Goal: Information Seeking & Learning: Check status

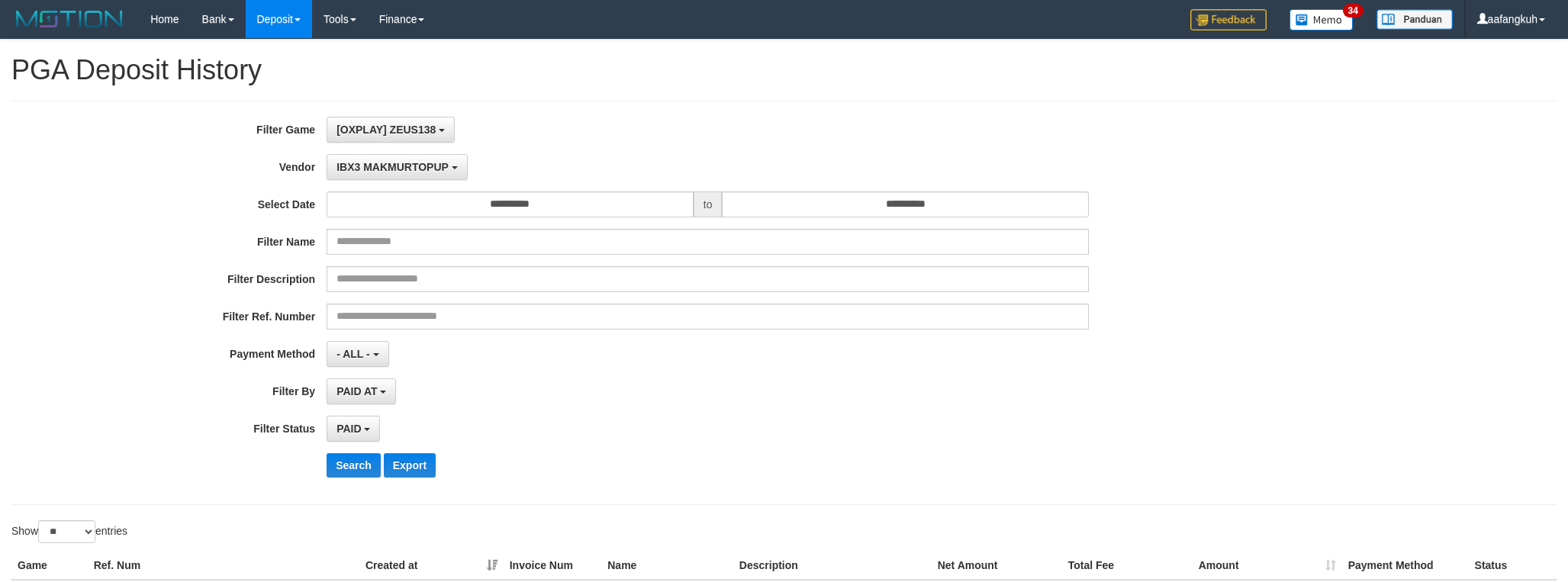
select select "**********"
select select "*"
click at [374, 162] on span "IBX3 MAKMURTOPUP" at bounding box center [392, 167] width 112 height 12
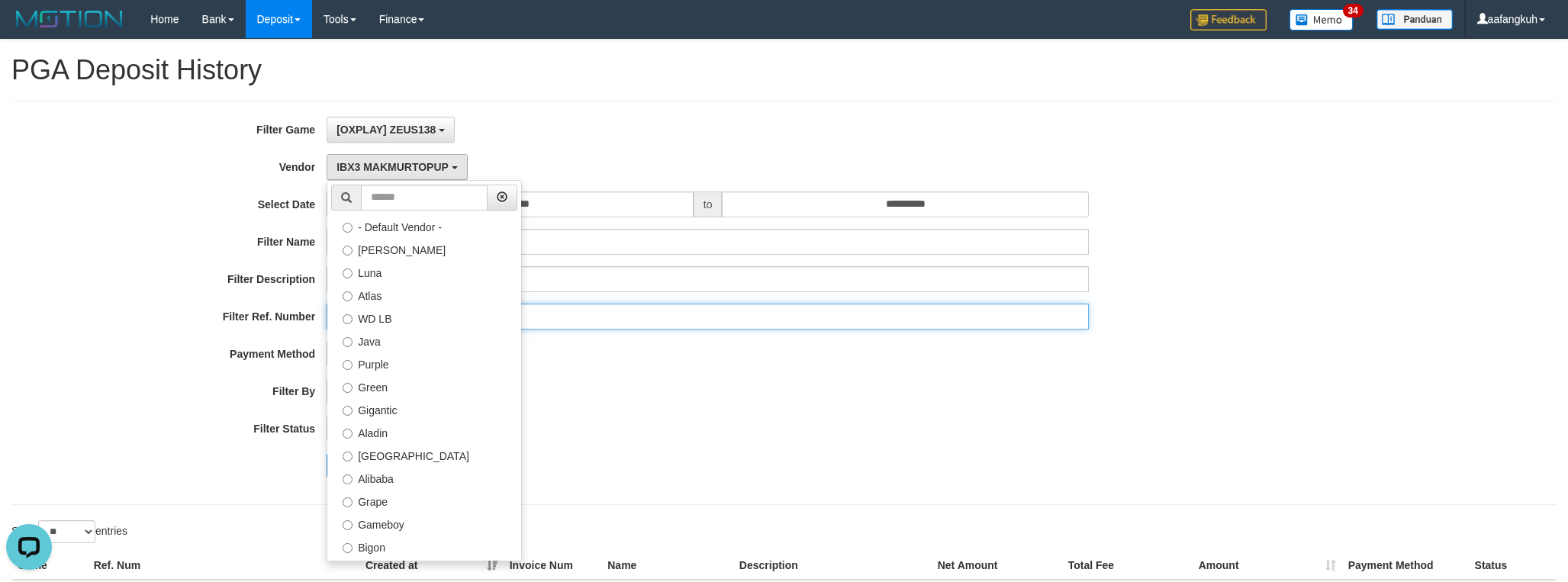
click at [865, 317] on input "text" at bounding box center [708, 316] width 762 height 26
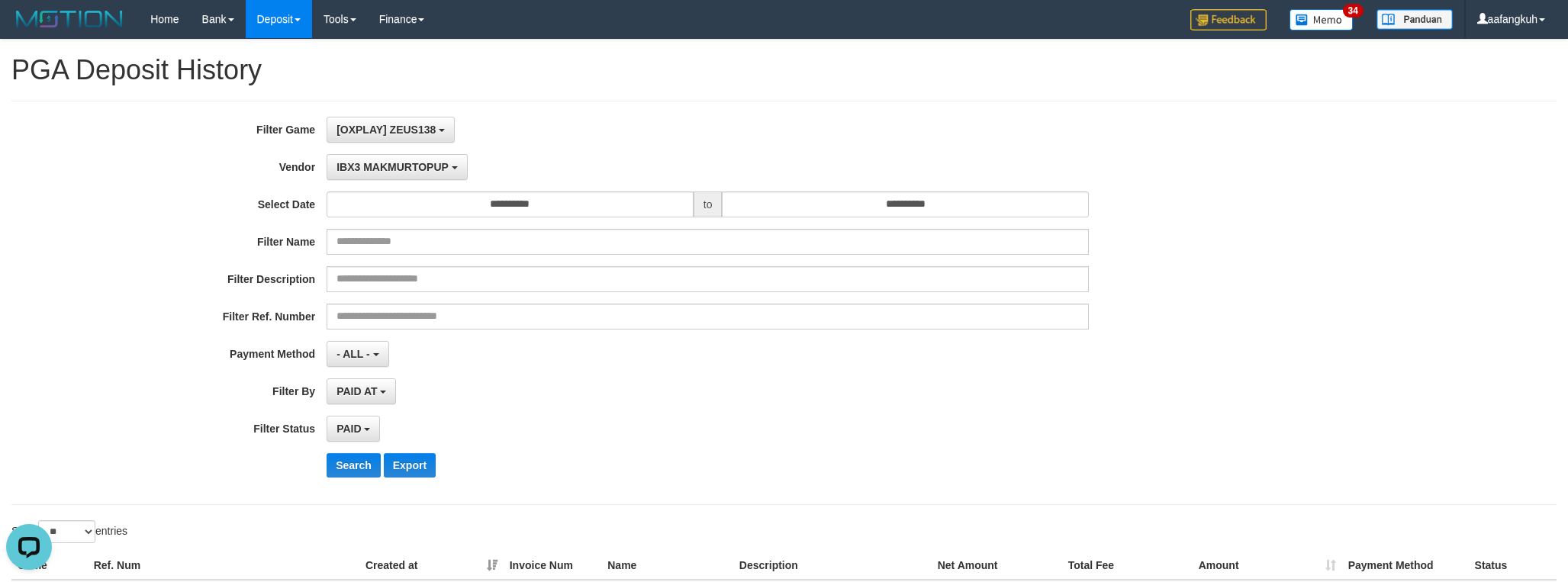
drag, startPoint x: 829, startPoint y: 406, endPoint x: 717, endPoint y: 350, distance: 125.2
click at [818, 402] on div "PAID AT PAID AT CREATED AT" at bounding box center [708, 391] width 762 height 26
click at [517, 204] on input "**********" at bounding box center [510, 204] width 367 height 26
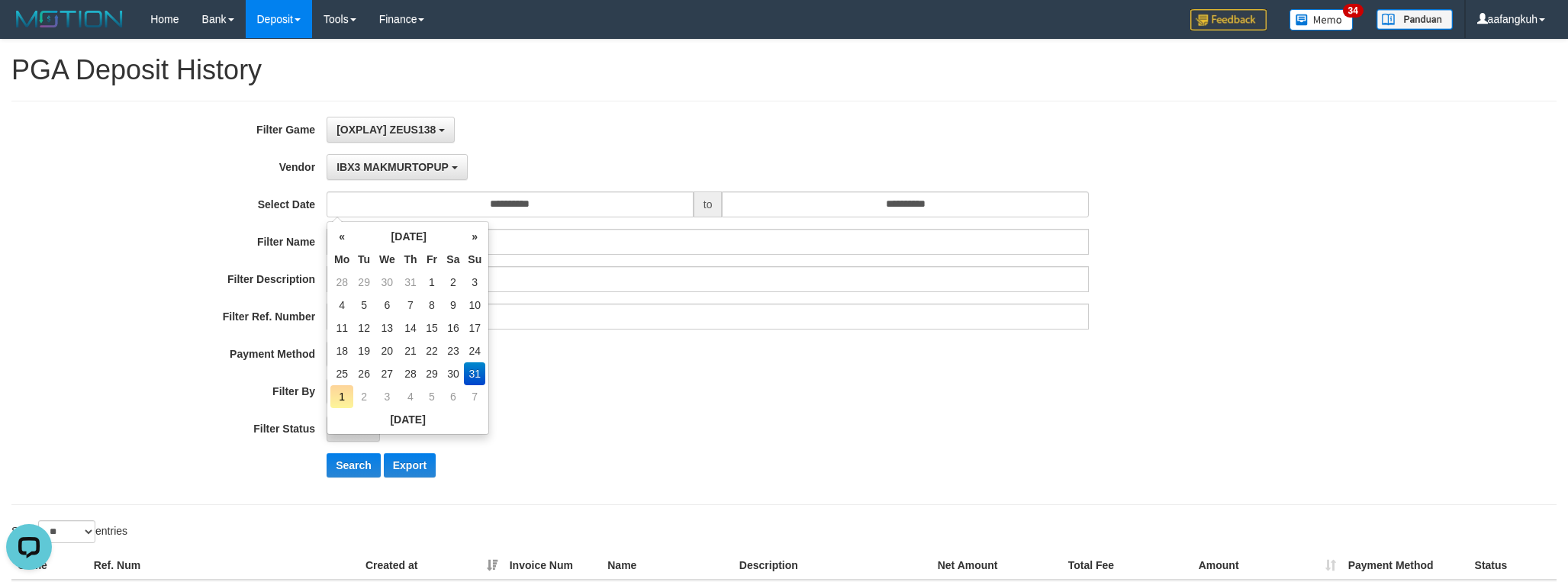
click at [334, 390] on td "1" at bounding box center [342, 397] width 23 height 23
type input "**********"
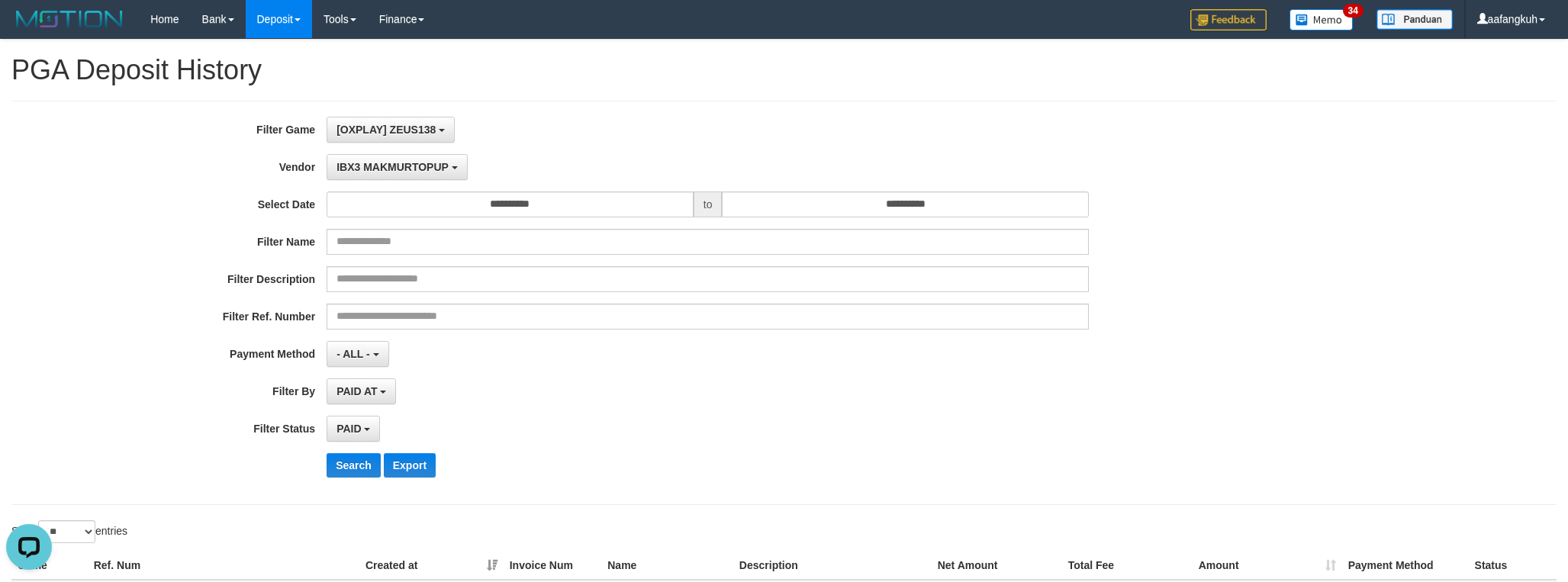
click at [589, 411] on div "**********" at bounding box center [653, 303] width 1307 height 372
drag, startPoint x: 378, startPoint y: 190, endPoint x: 371, endPoint y: 174, distance: 17.5
click at [376, 186] on div "**********" at bounding box center [653, 303] width 1307 height 372
click at [371, 170] on span "IBX3 MAKMURTOPUP" at bounding box center [392, 167] width 112 height 12
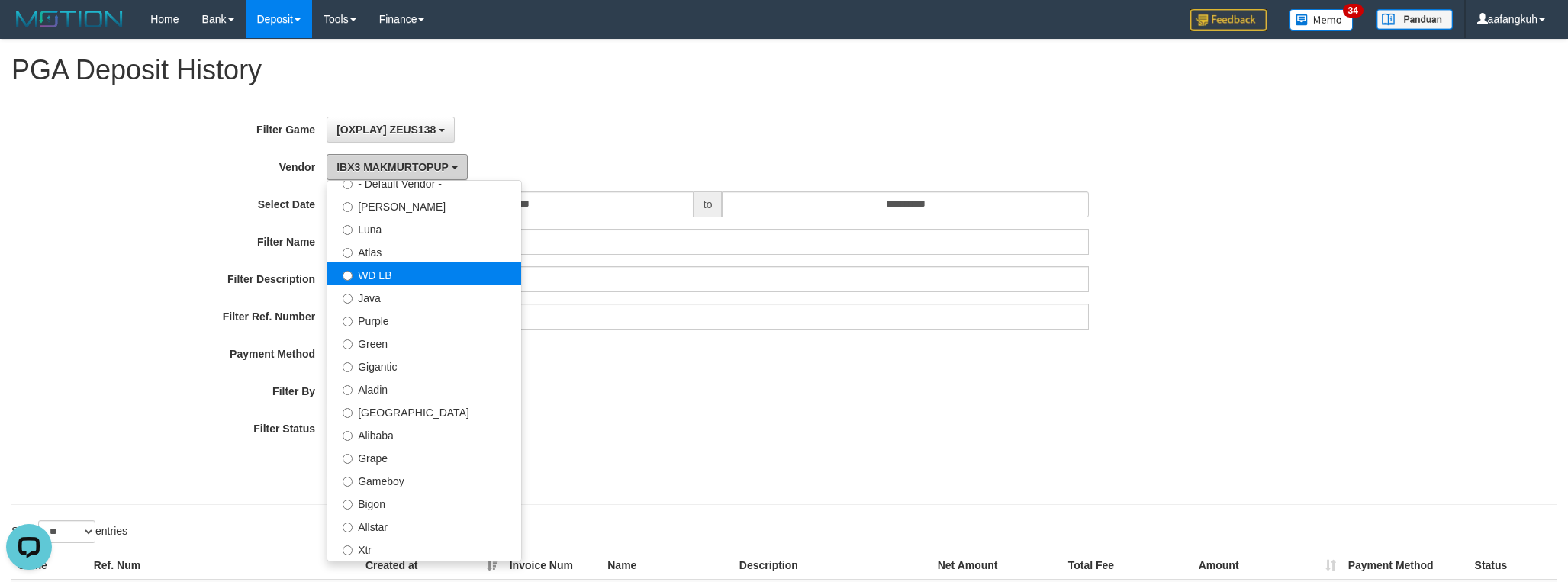
scroll to position [0, 0]
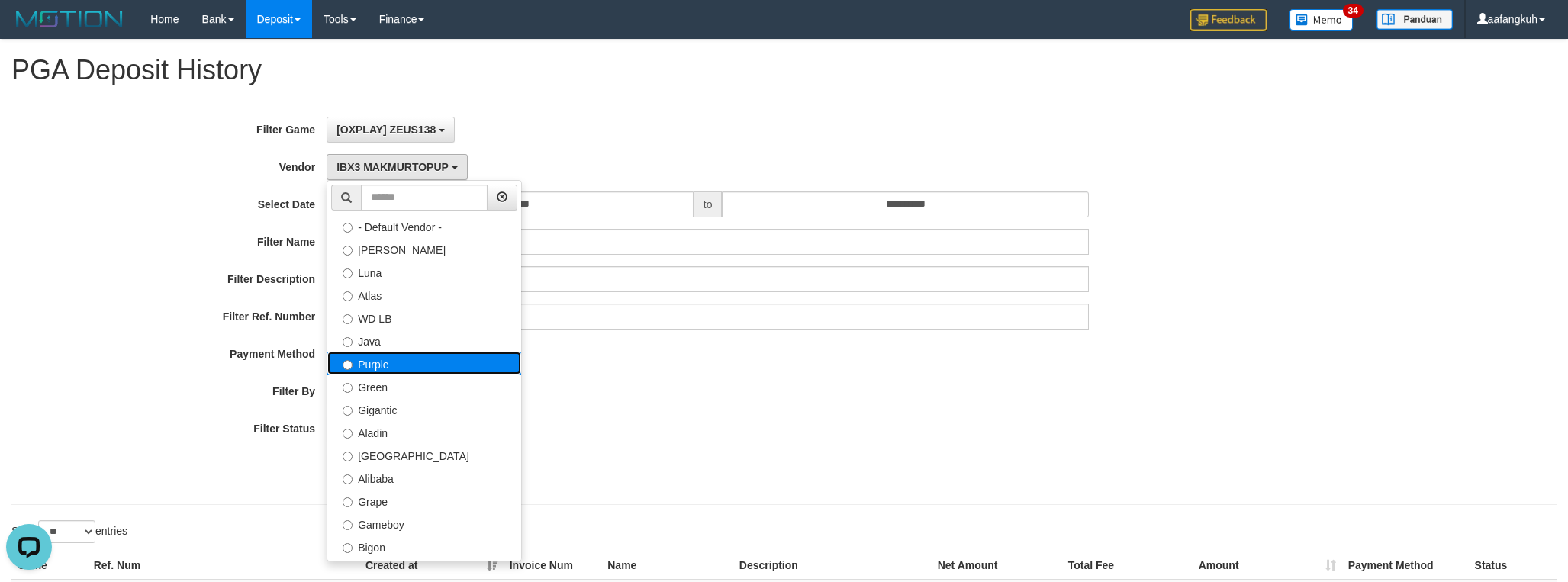
click at [387, 365] on label "Purple" at bounding box center [424, 363] width 194 height 23
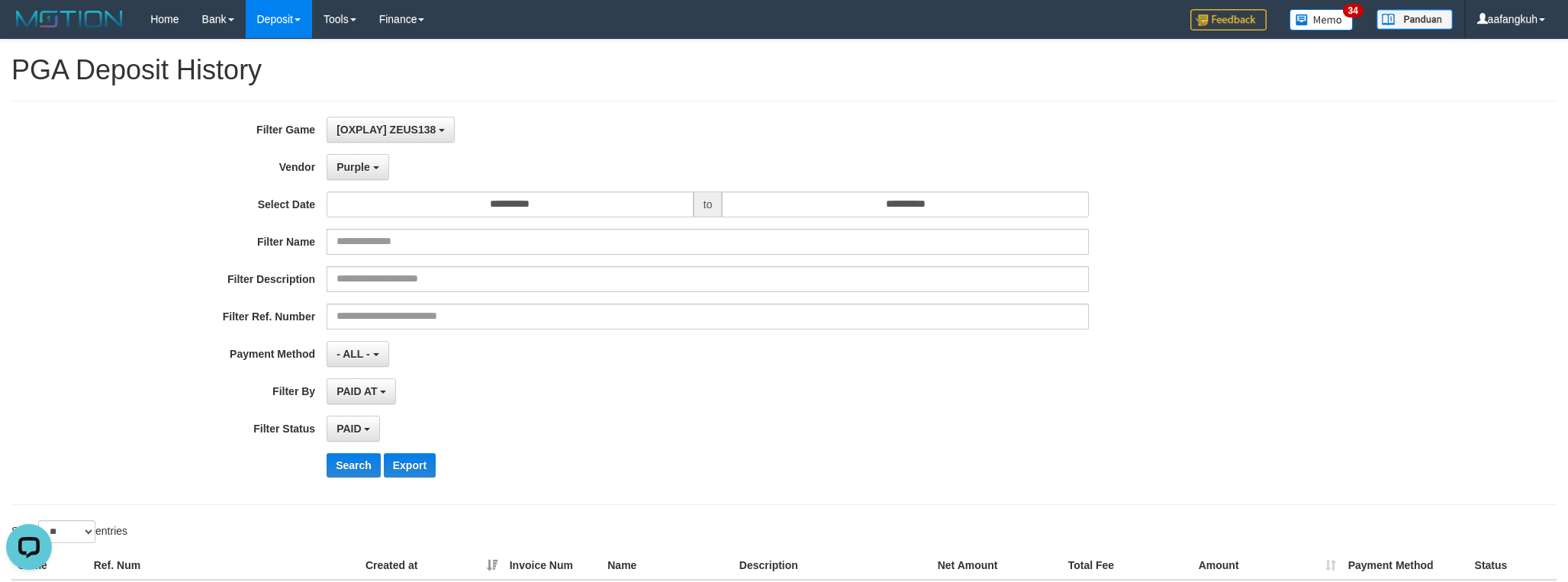
click at [691, 419] on div "**********" at bounding box center [653, 303] width 1307 height 372
click at [338, 466] on button "Search" at bounding box center [353, 465] width 54 height 24
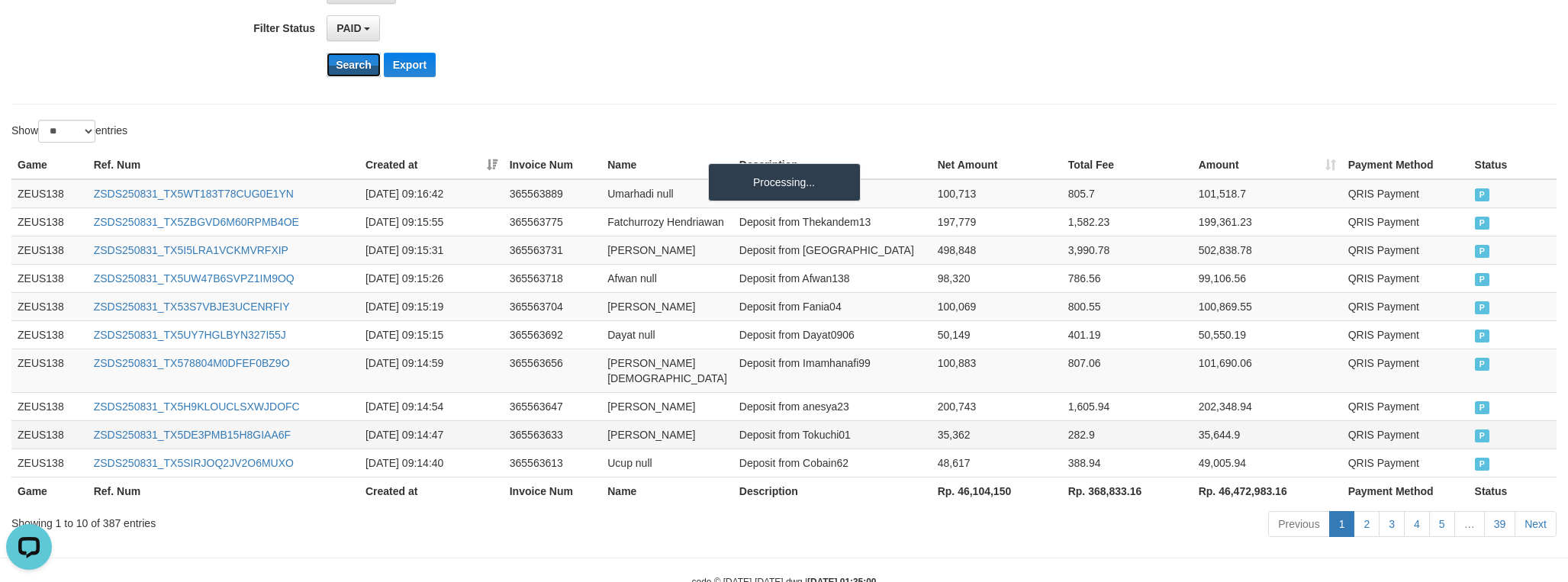
scroll to position [440, 0]
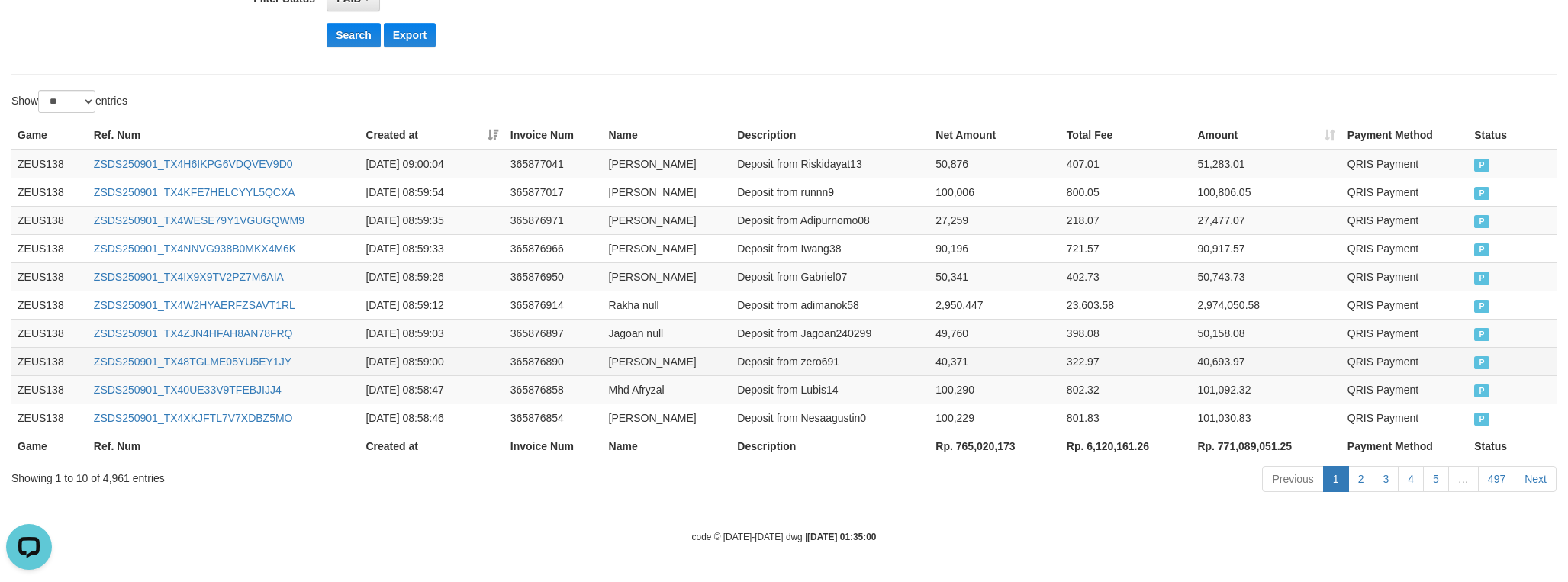
drag, startPoint x: 1525, startPoint y: 363, endPoint x: 1544, endPoint y: 372, distance: 21.0
click at [1539, 362] on td "P" at bounding box center [1512, 362] width 88 height 28
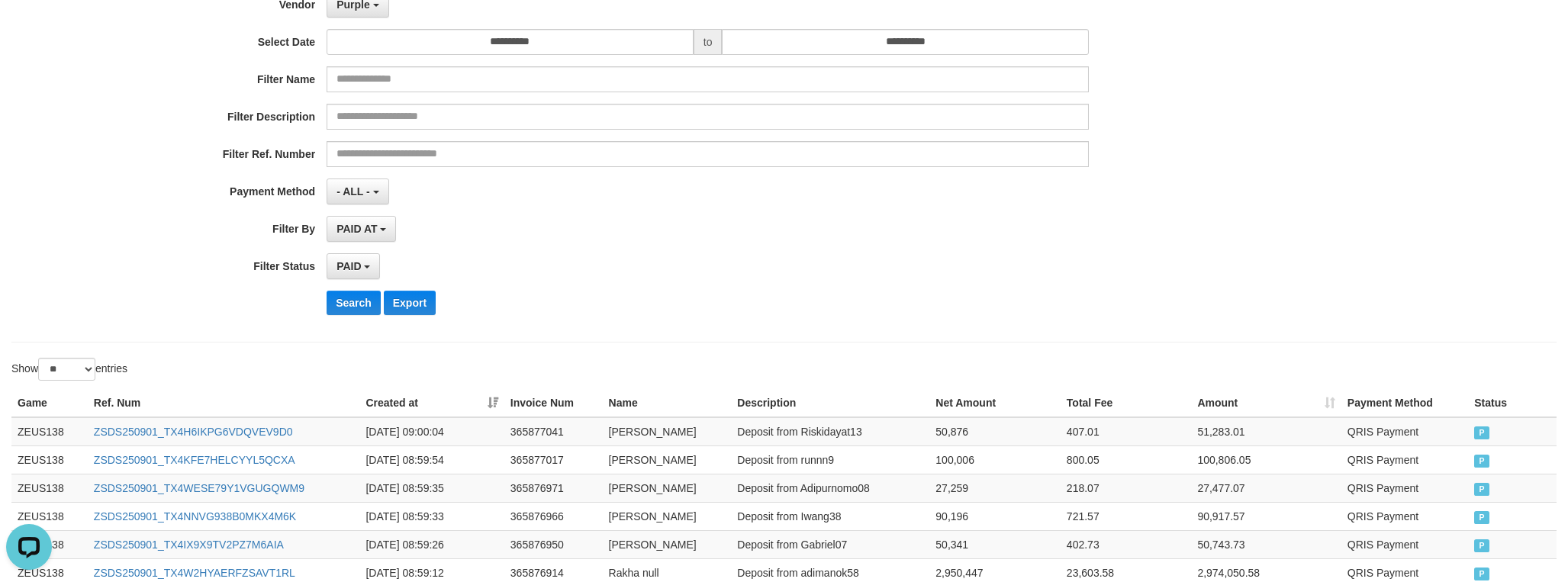
scroll to position [0, 0]
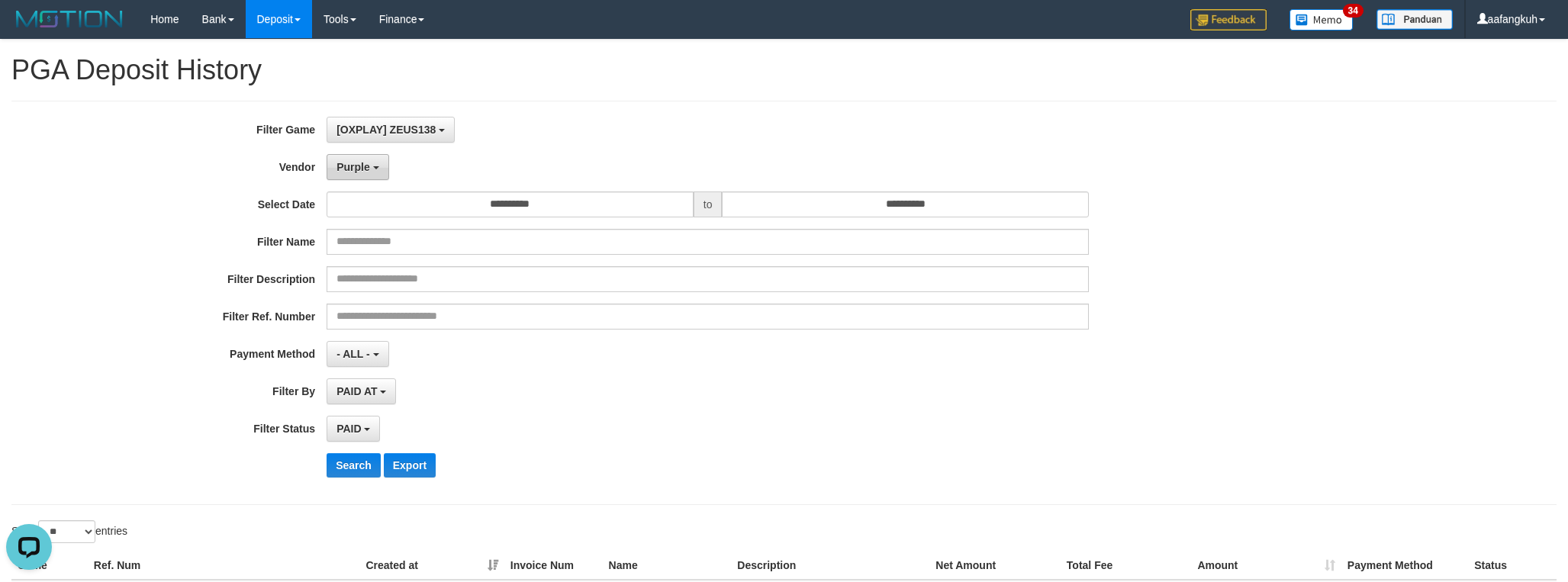
click at [339, 165] on span "Purple" at bounding box center [353, 167] width 33 height 12
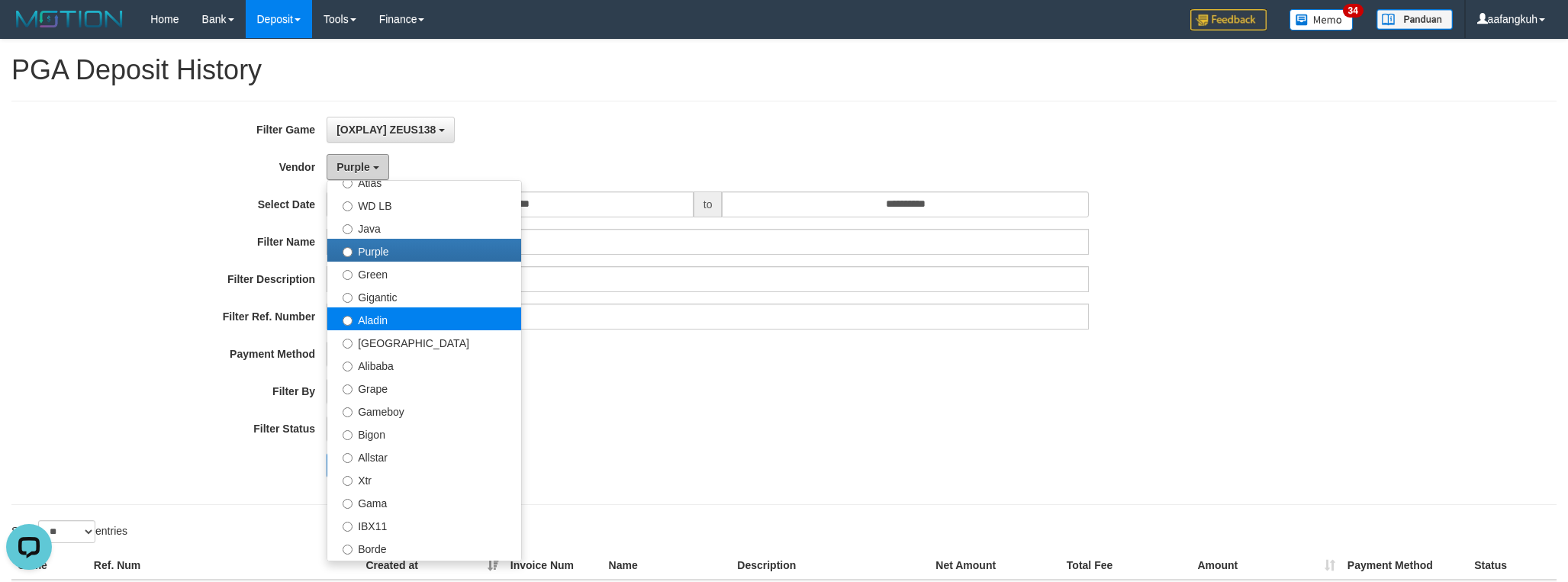
scroll to position [115, 0]
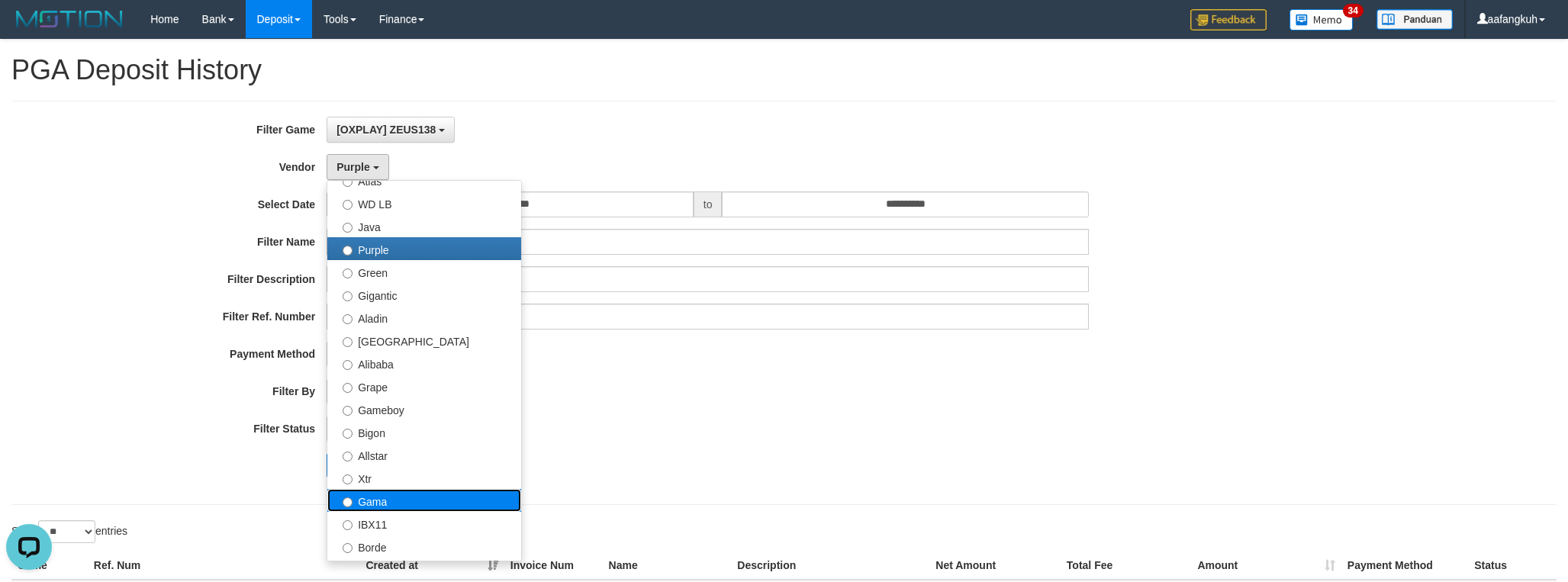
click at [403, 505] on label "Gama" at bounding box center [424, 501] width 194 height 23
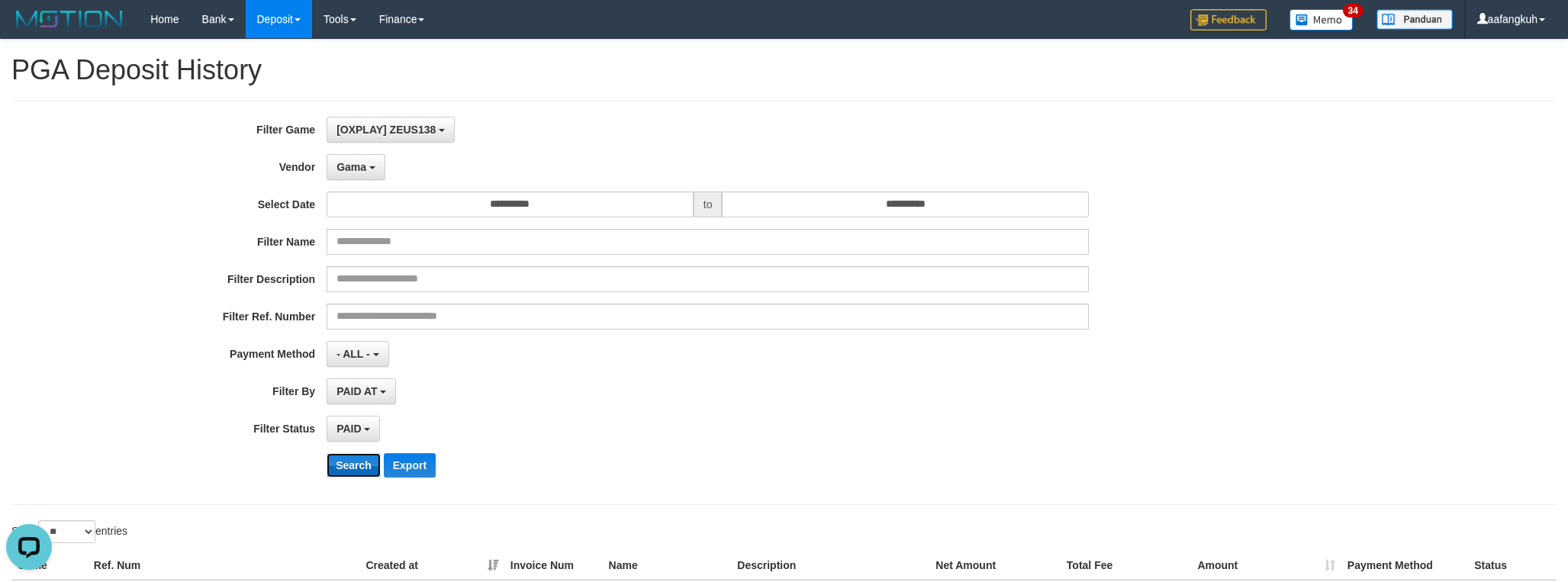
click at [351, 477] on button "Search" at bounding box center [353, 465] width 54 height 24
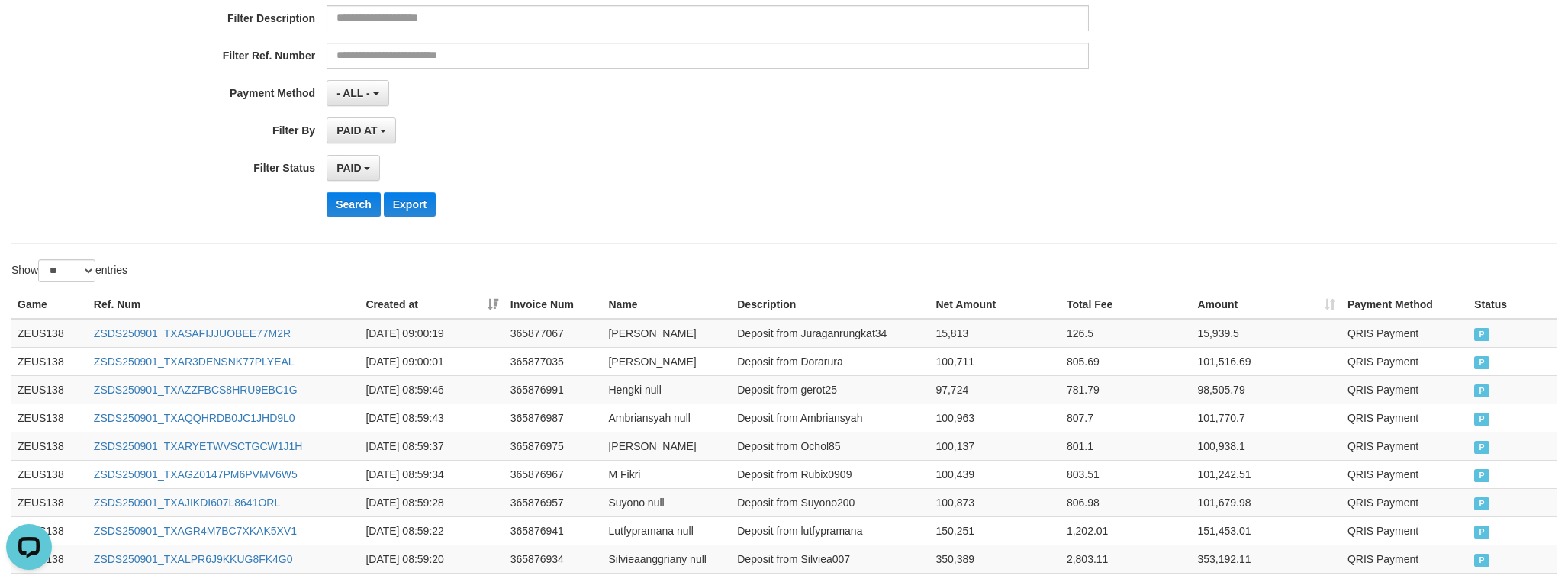
scroll to position [0, 0]
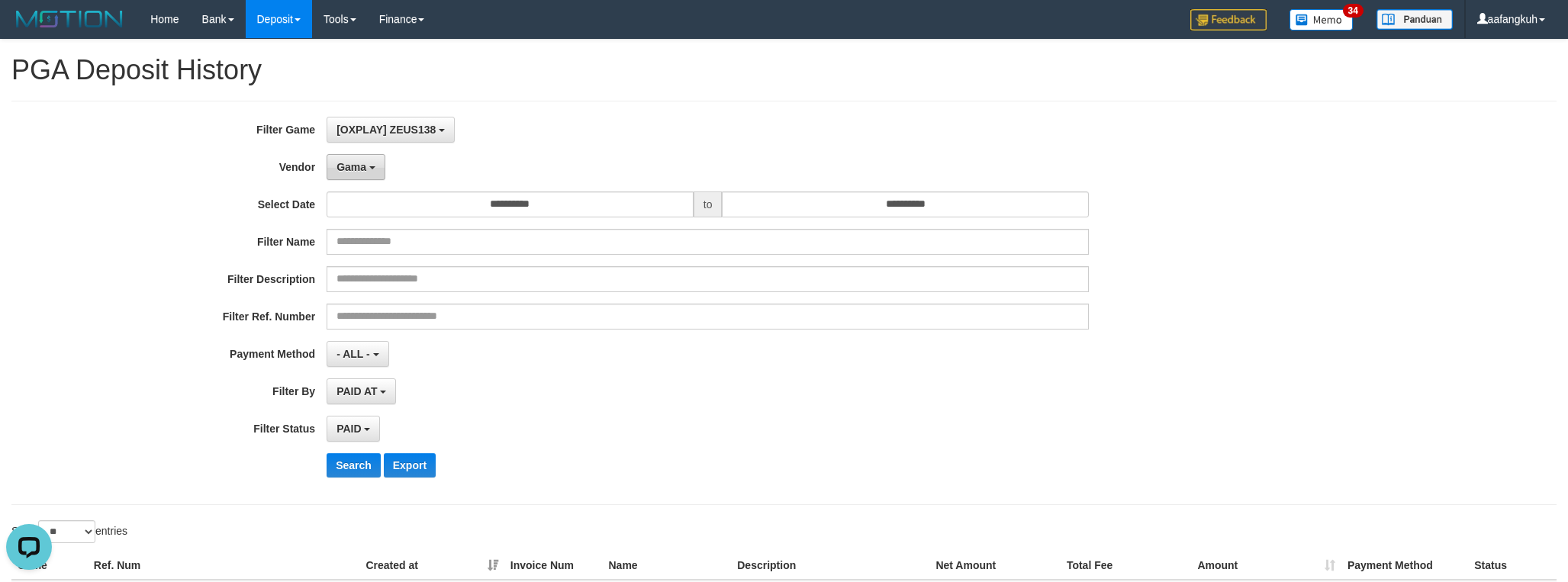
click at [355, 162] on span "Gama" at bounding box center [352, 167] width 30 height 12
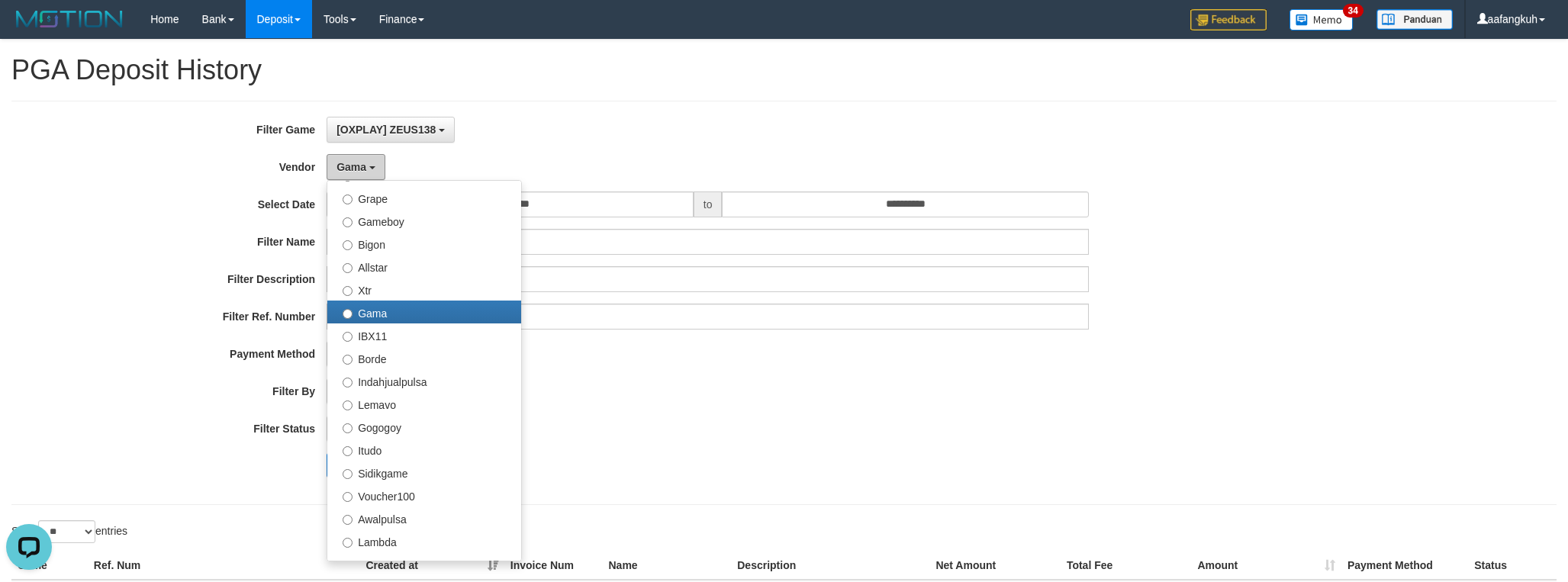
scroll to position [343, 0]
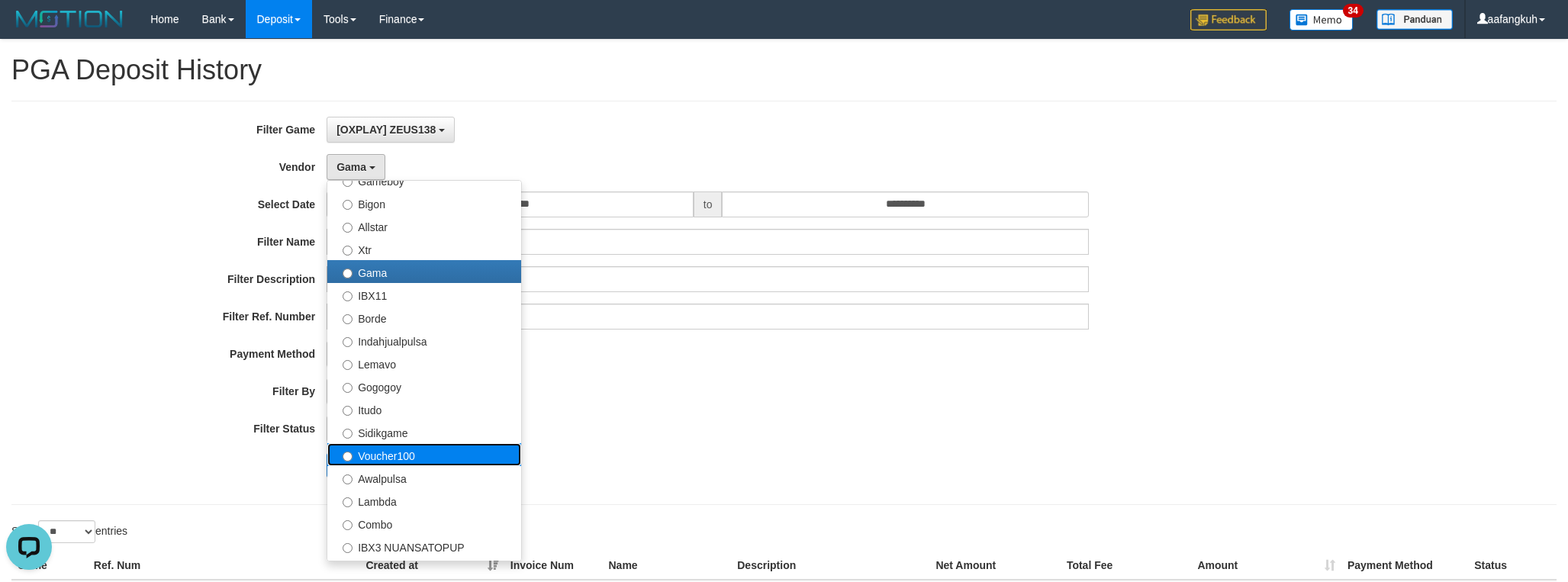
click at [389, 462] on label "Voucher100" at bounding box center [424, 455] width 194 height 23
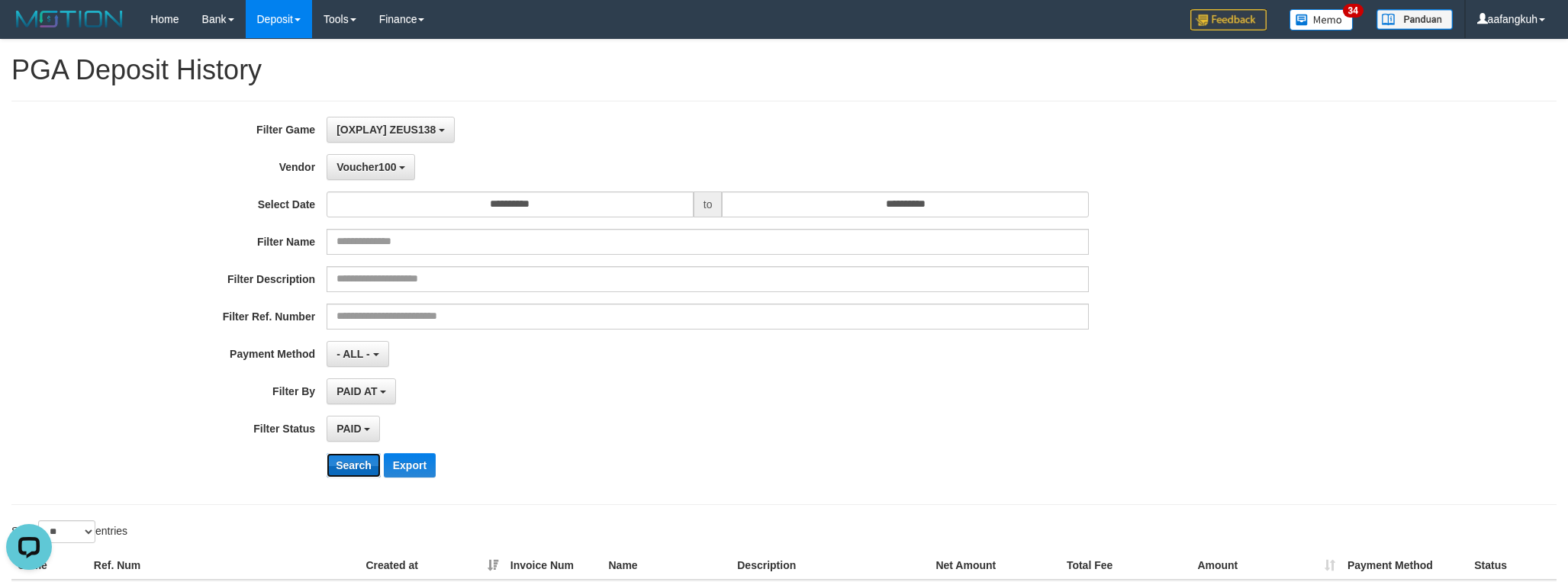
click at [355, 468] on button "Search" at bounding box center [353, 465] width 54 height 24
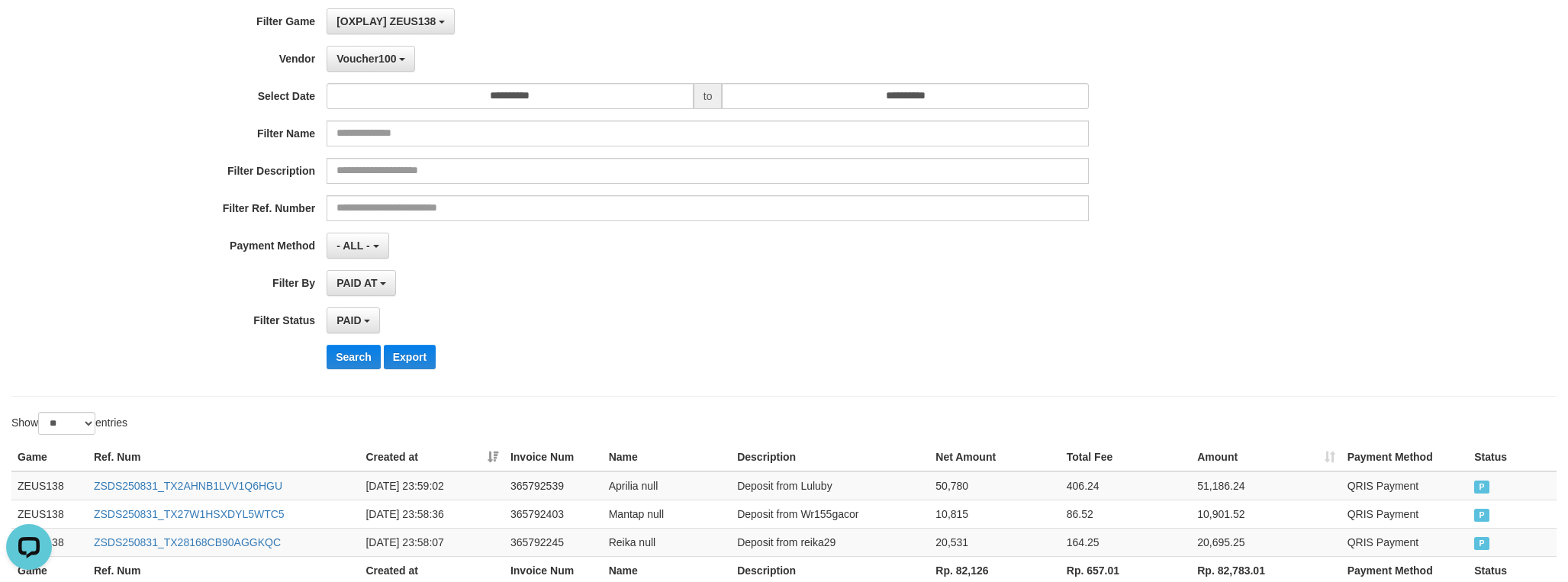
scroll to position [0, 0]
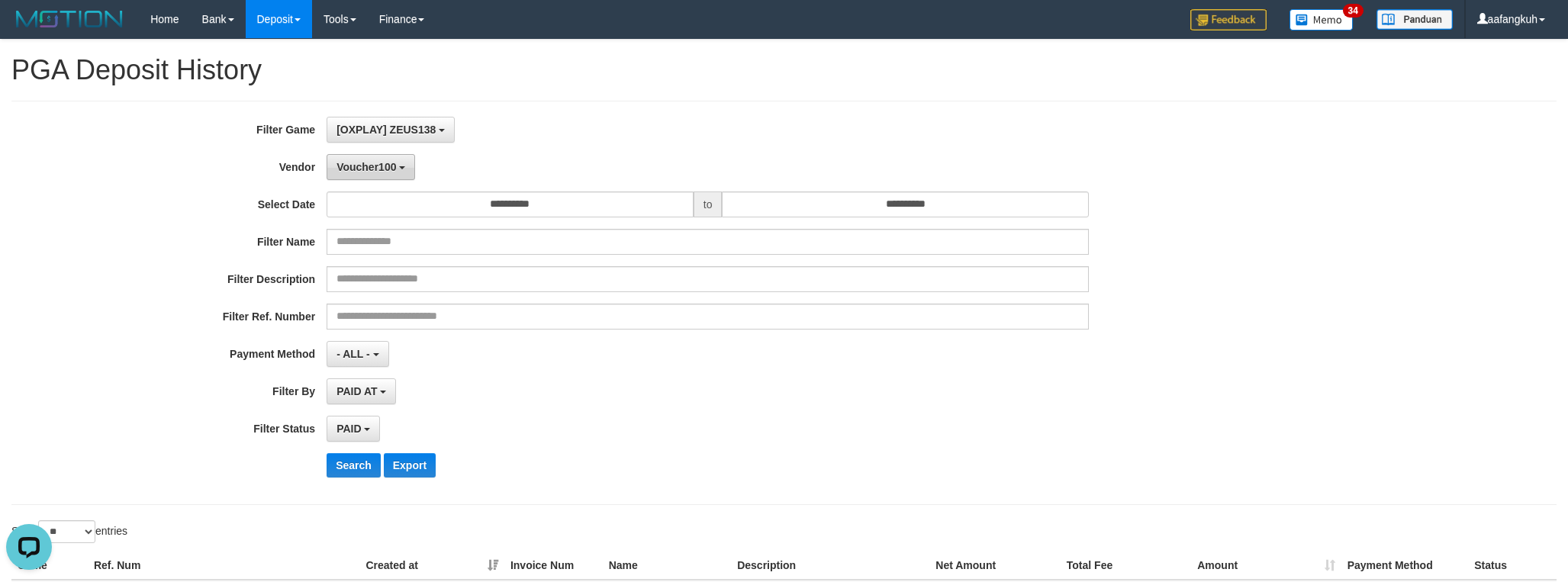
click at [376, 177] on button "Voucher100" at bounding box center [371, 166] width 88 height 26
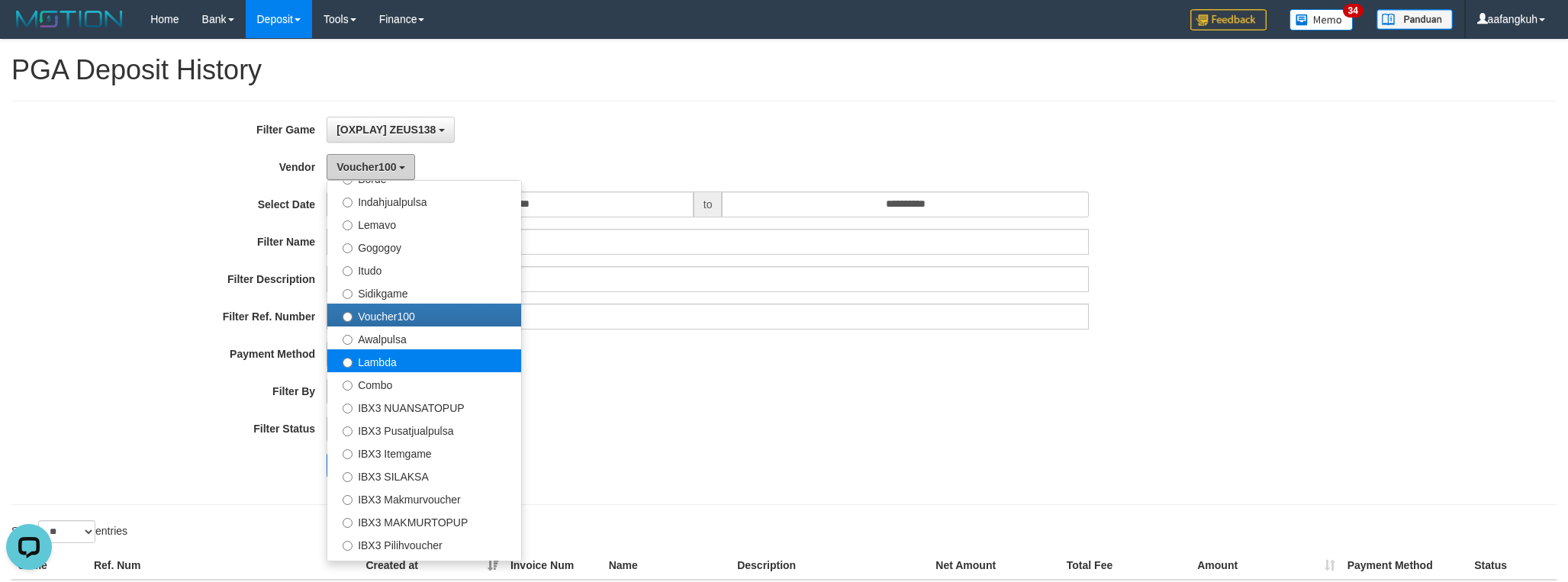
scroll to position [500, 0]
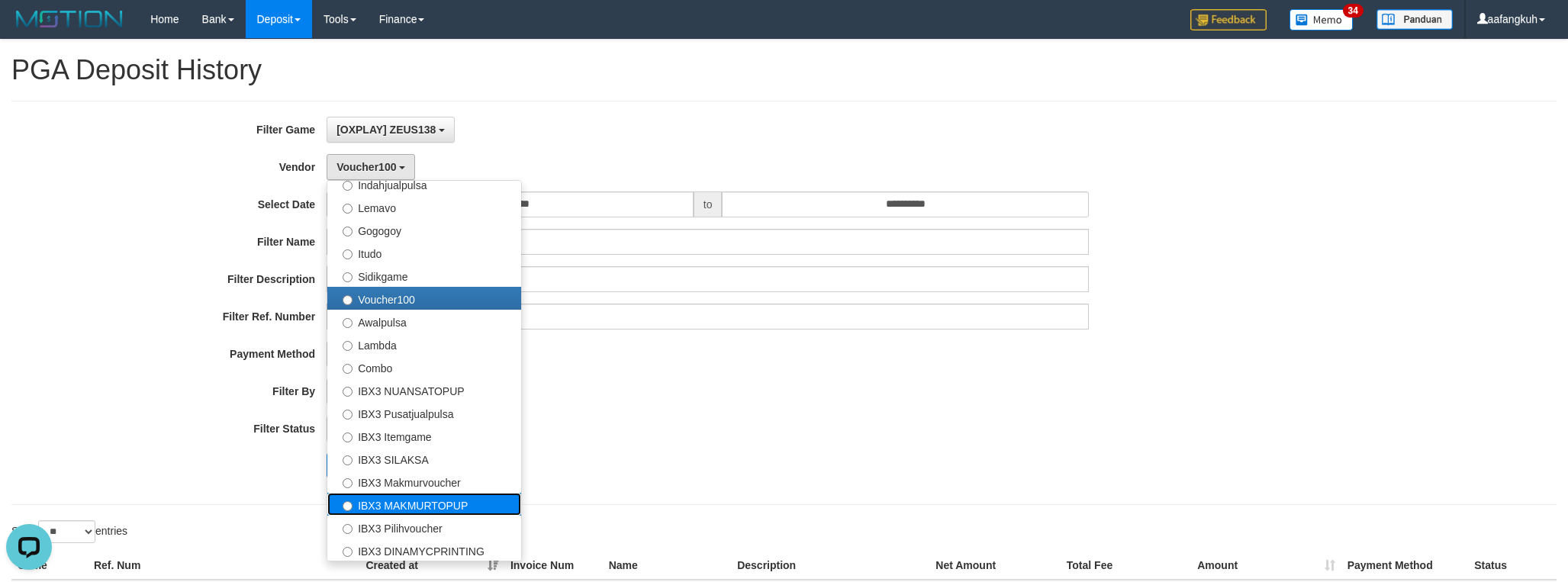
click at [460, 509] on label "IBX3 MAKMURTOPUP" at bounding box center [424, 505] width 194 height 23
select select "**********"
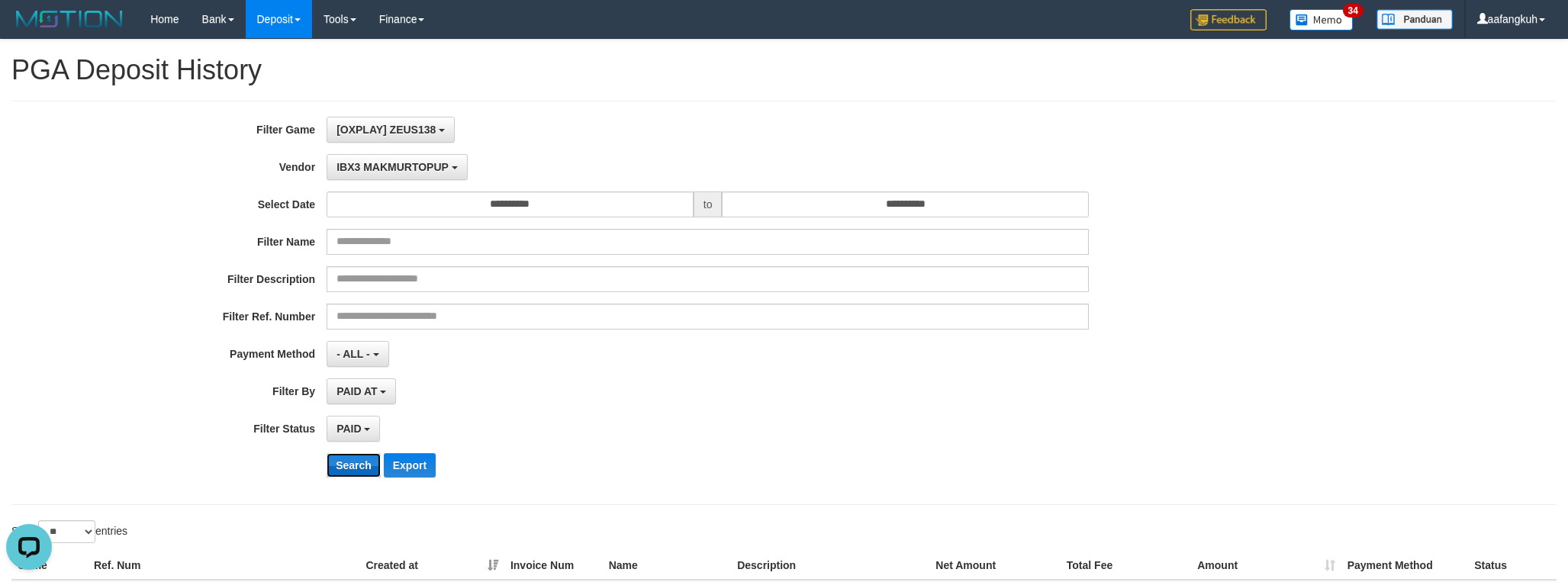
click at [344, 471] on button "Search" at bounding box center [353, 465] width 54 height 24
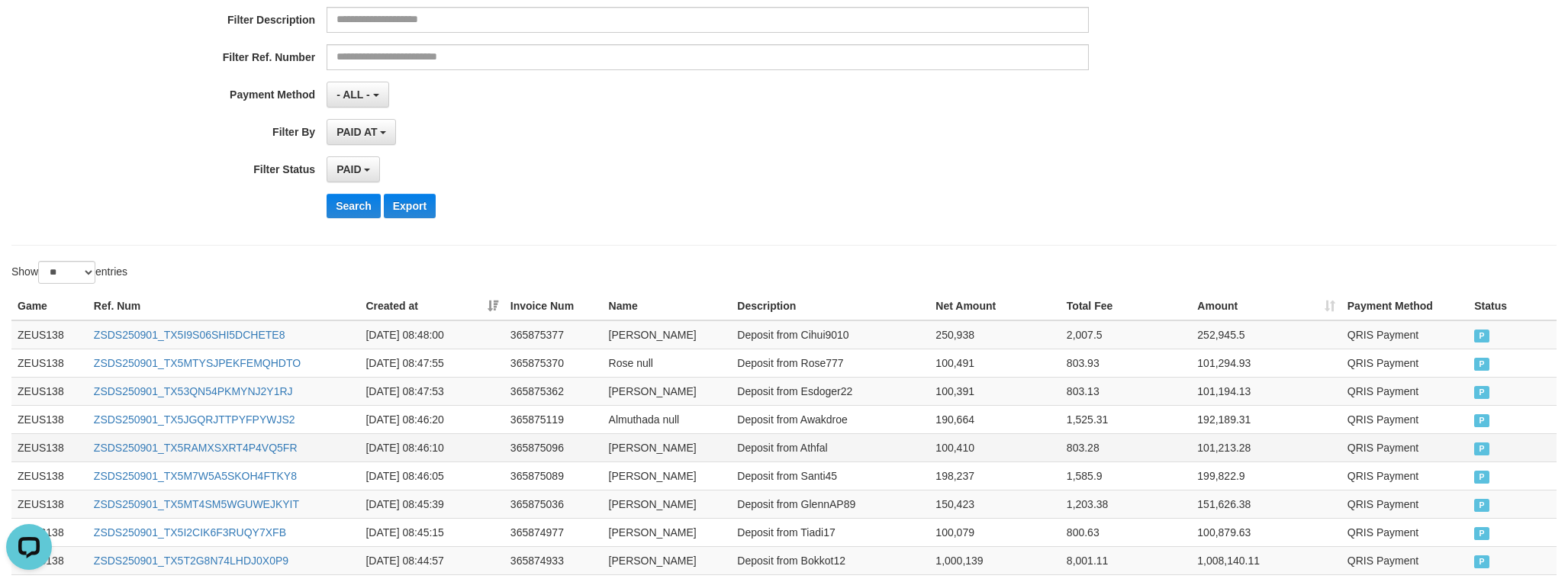
scroll to position [440, 0]
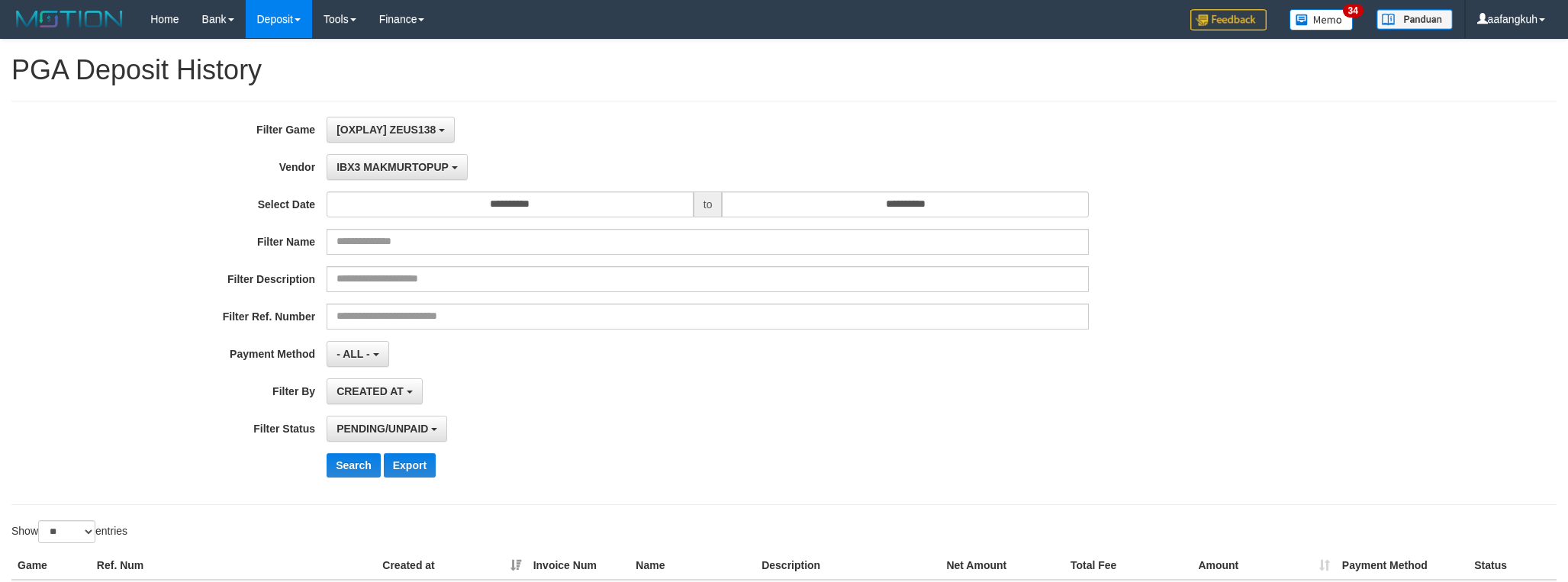
select select "**********"
select select "*"
click at [403, 165] on span "IBX3 MAKMURTOPUP" at bounding box center [392, 167] width 112 height 12
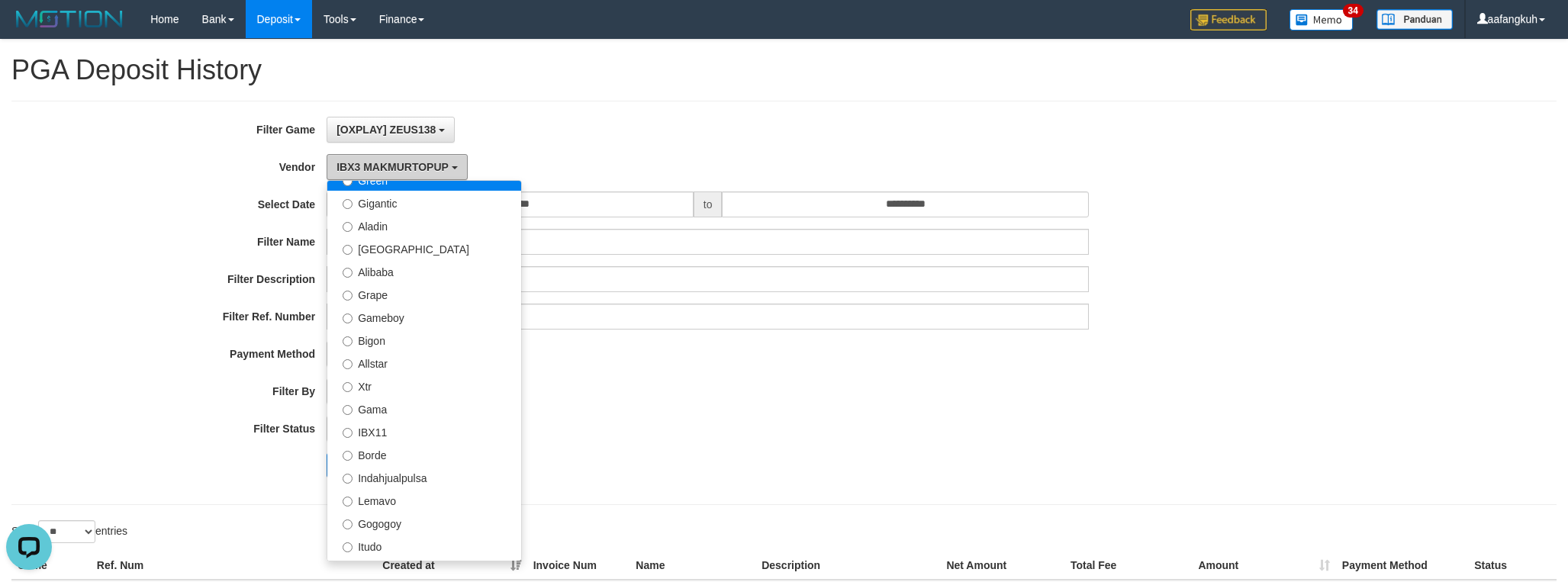
scroll to position [0, 0]
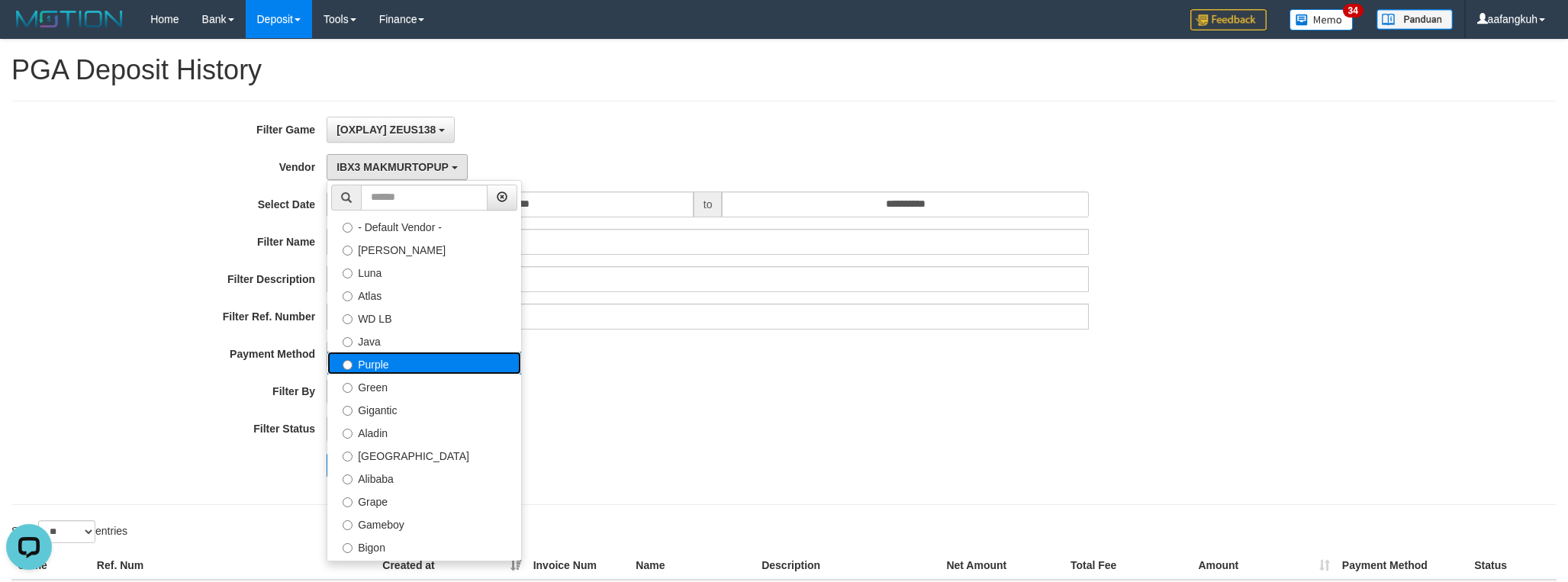
click at [389, 359] on label "Purple" at bounding box center [424, 363] width 194 height 23
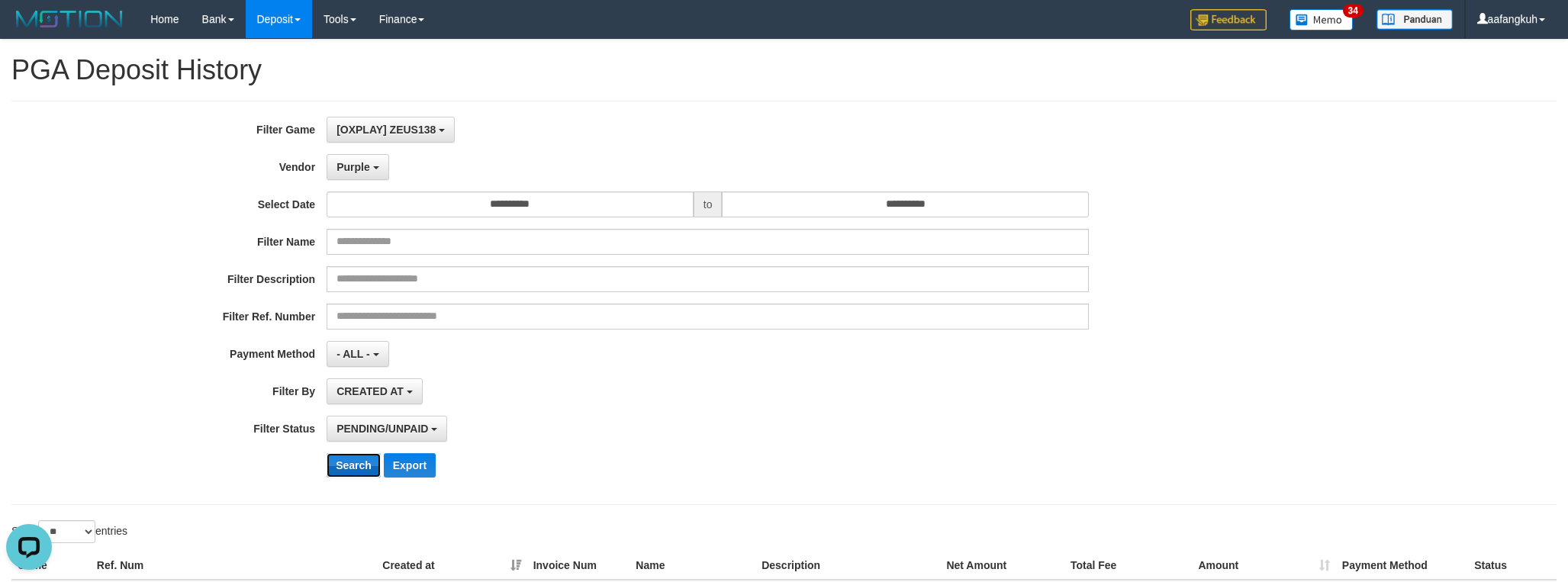
click at [357, 458] on button "Search" at bounding box center [353, 465] width 54 height 24
click at [371, 165] on button "Purple" at bounding box center [357, 166] width 62 height 26
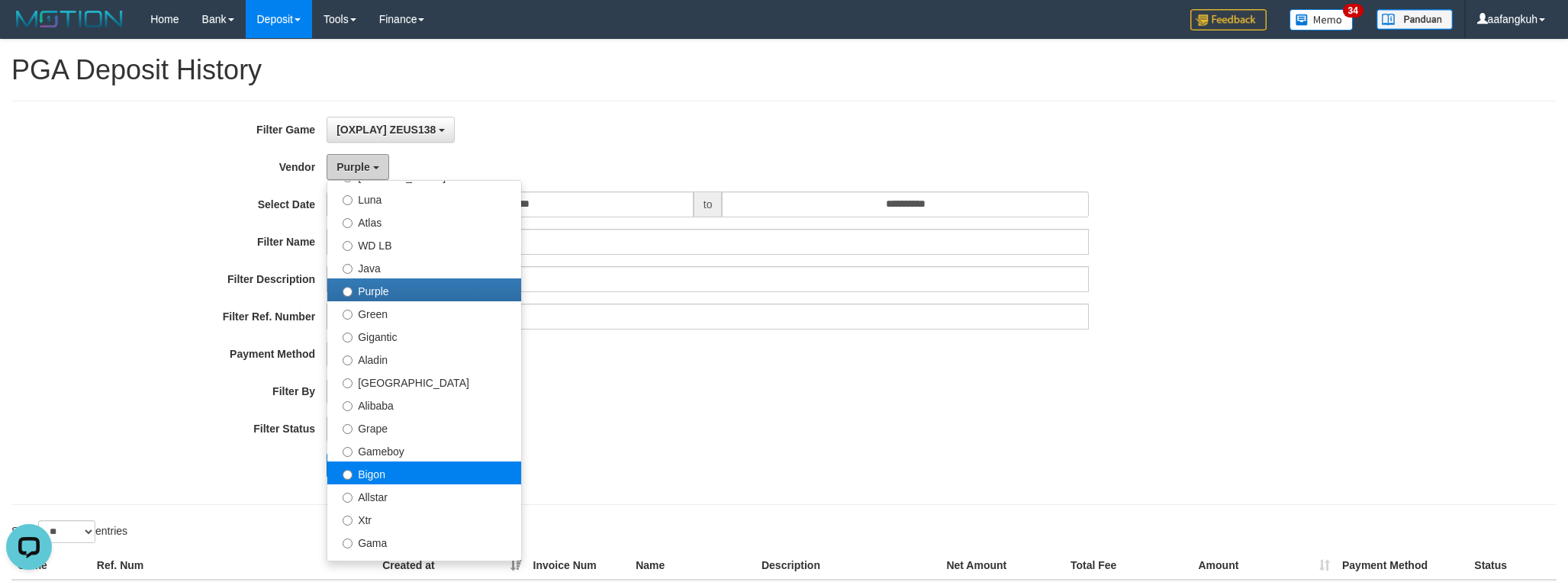
scroll to position [115, 0]
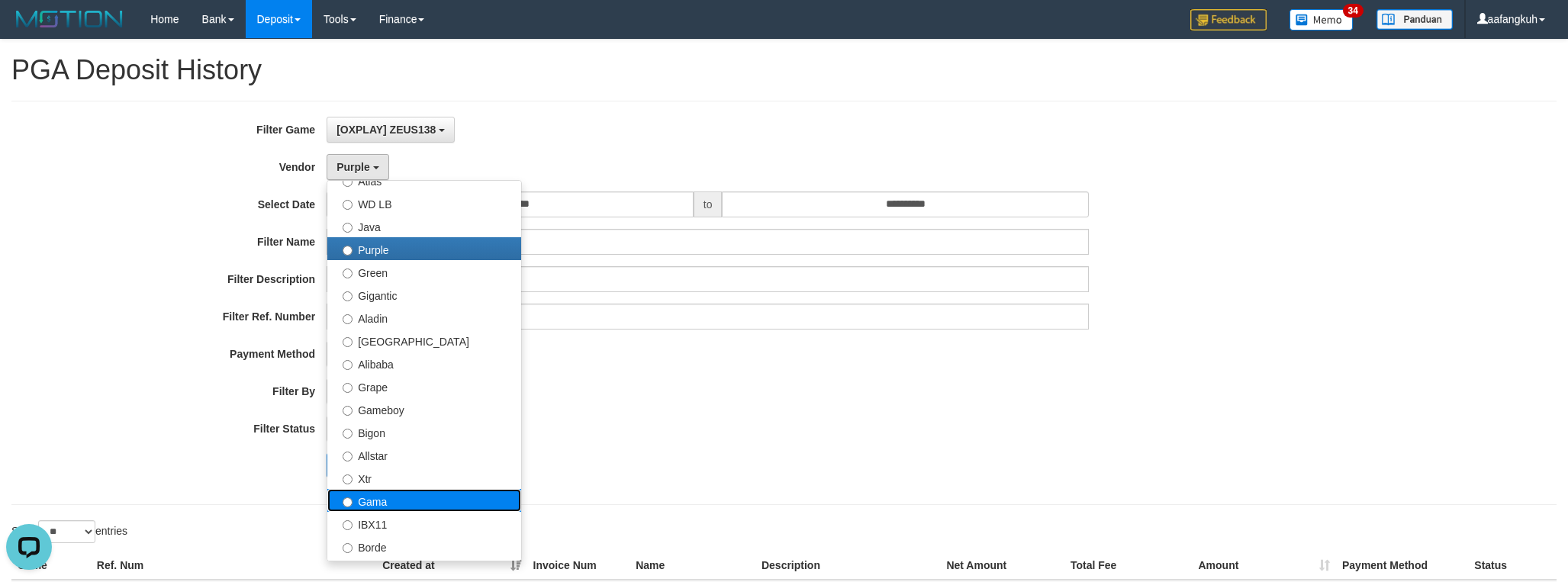
click at [415, 496] on label "Gama" at bounding box center [424, 501] width 194 height 23
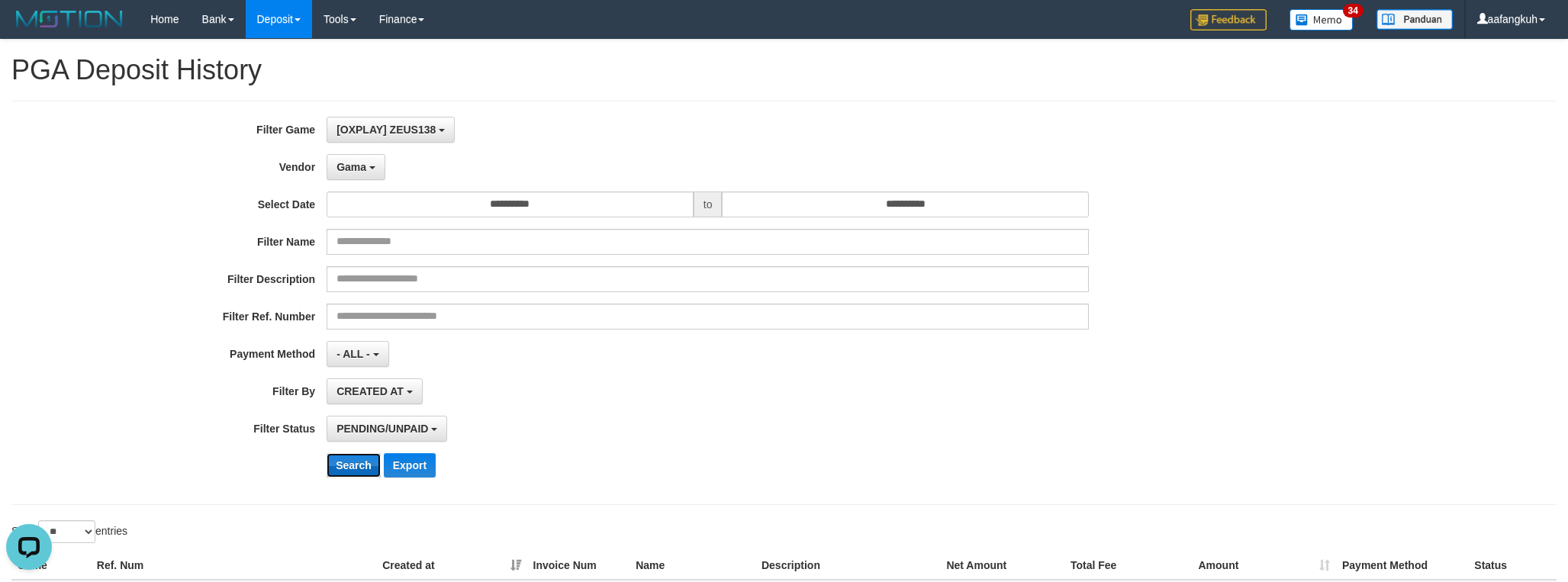
click at [339, 471] on button "Search" at bounding box center [353, 465] width 54 height 24
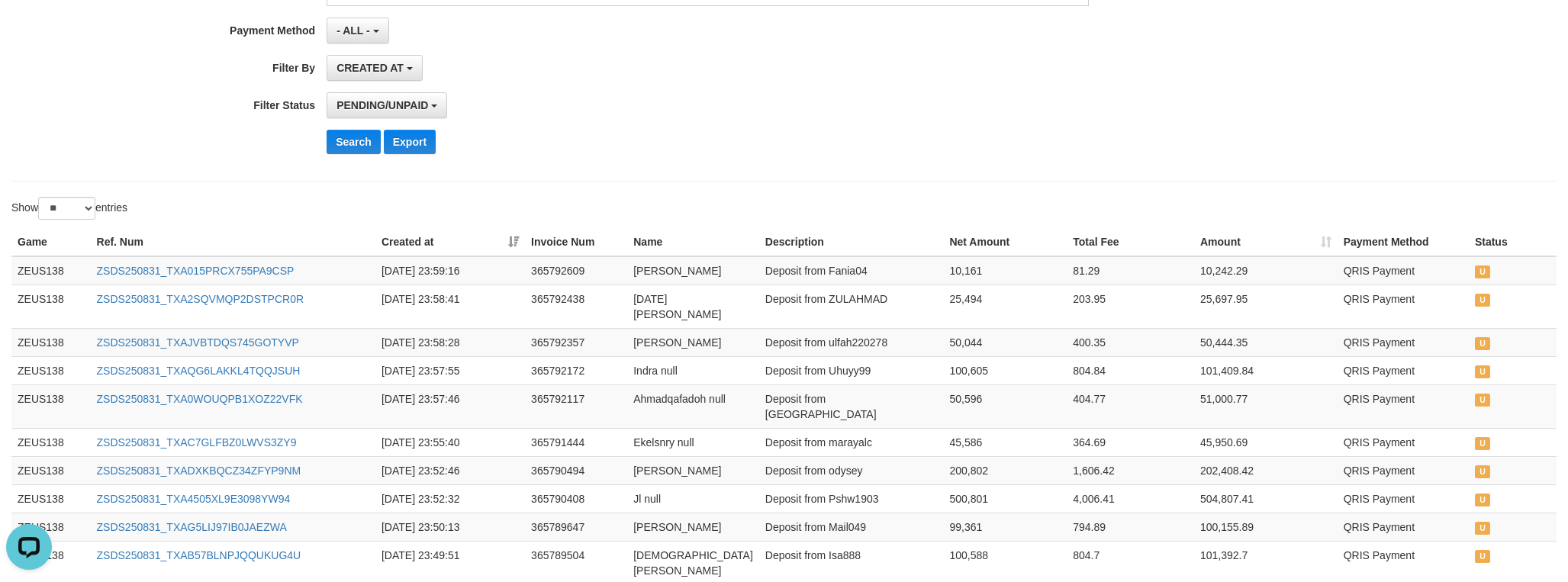
scroll to position [0, 0]
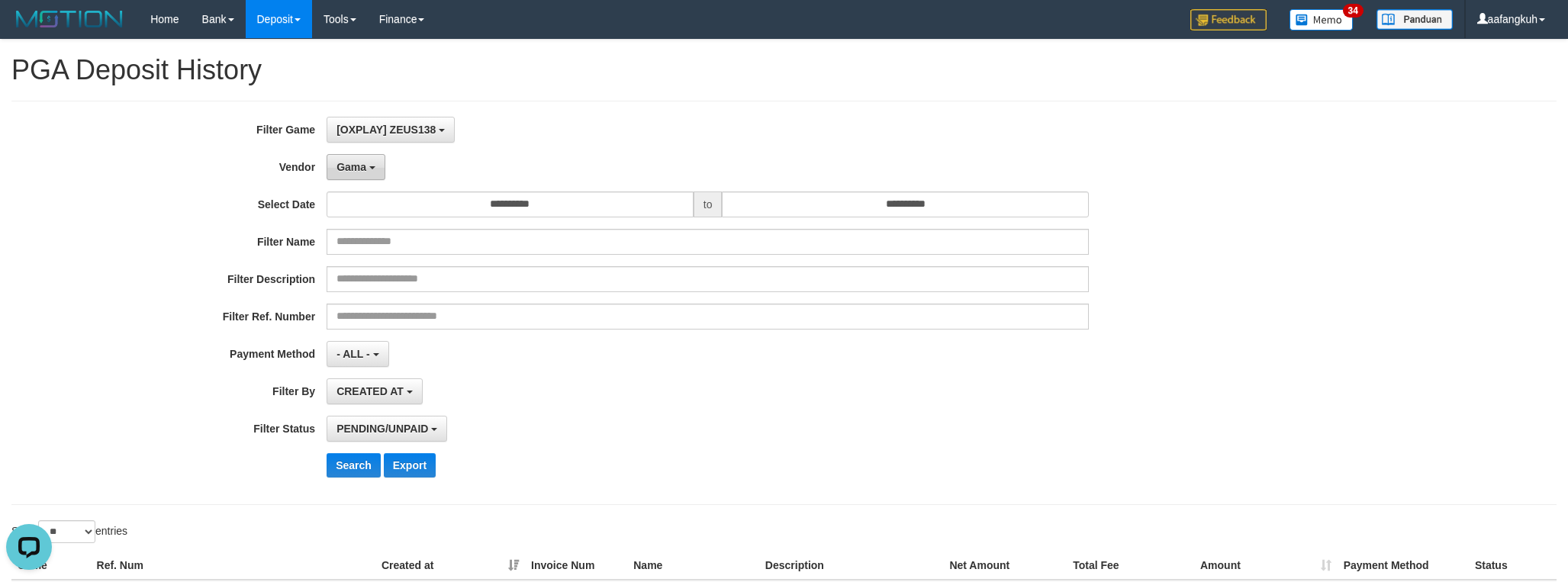
click at [343, 162] on span "Gama" at bounding box center [352, 167] width 30 height 12
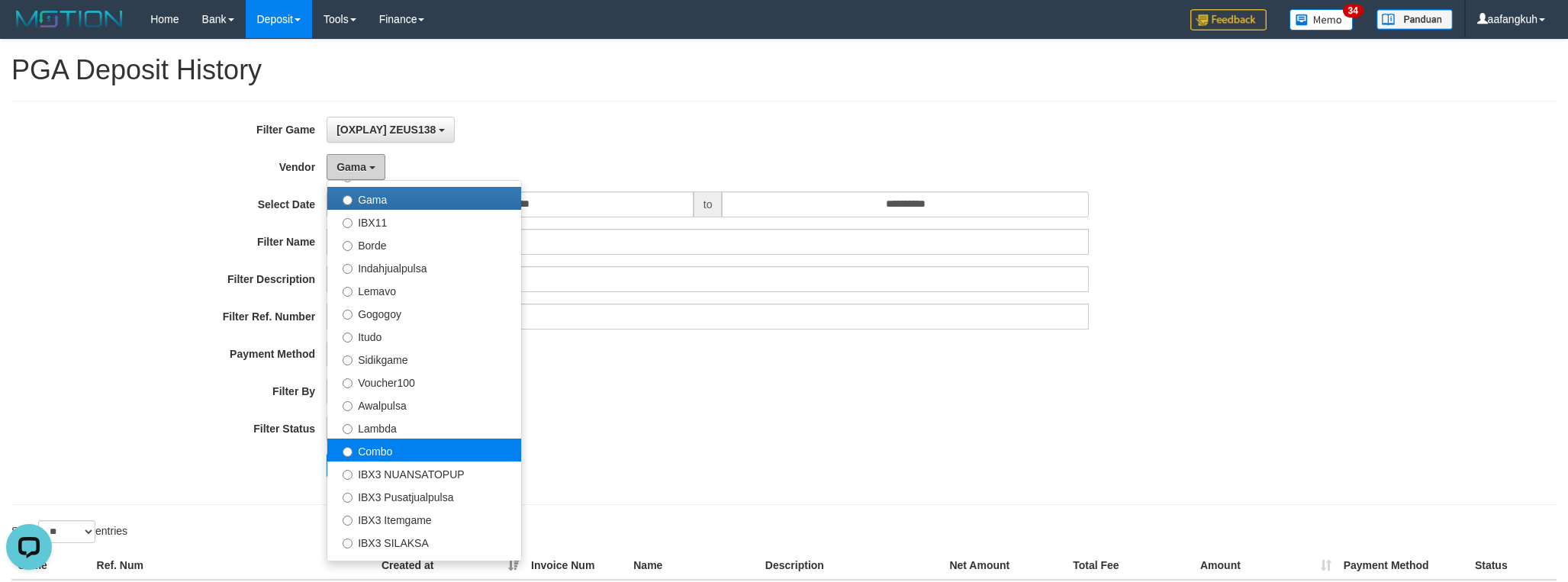
scroll to position [458, 0]
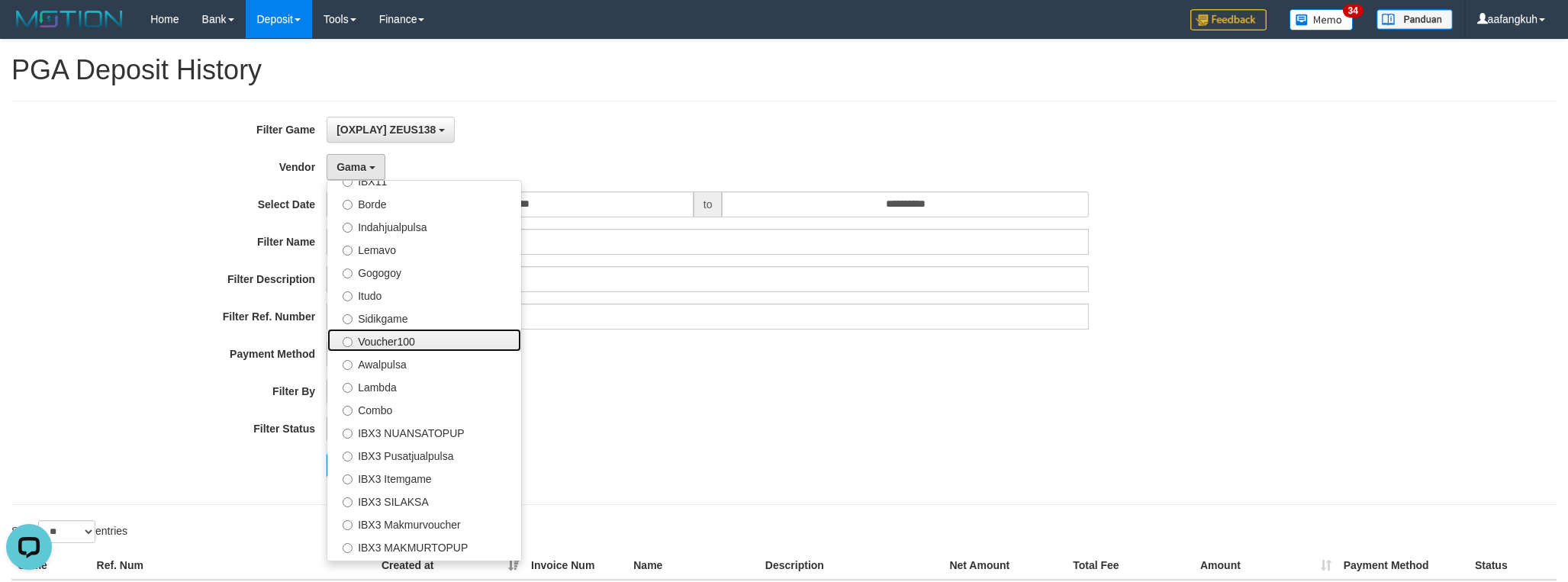
drag, startPoint x: 420, startPoint y: 338, endPoint x: 414, endPoint y: 364, distance: 26.7
click at [420, 338] on label "Voucher100" at bounding box center [424, 341] width 194 height 23
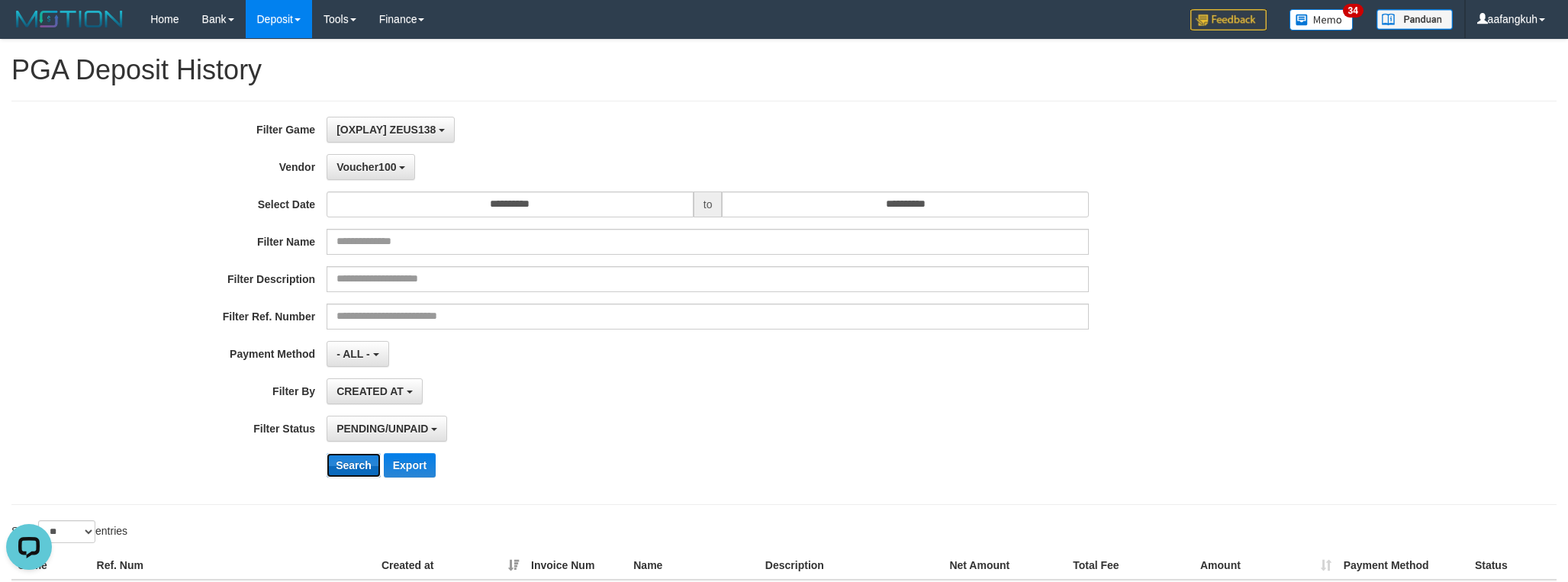
click at [356, 458] on button "Search" at bounding box center [353, 465] width 54 height 24
click at [700, 410] on div "**********" at bounding box center [653, 303] width 1307 height 372
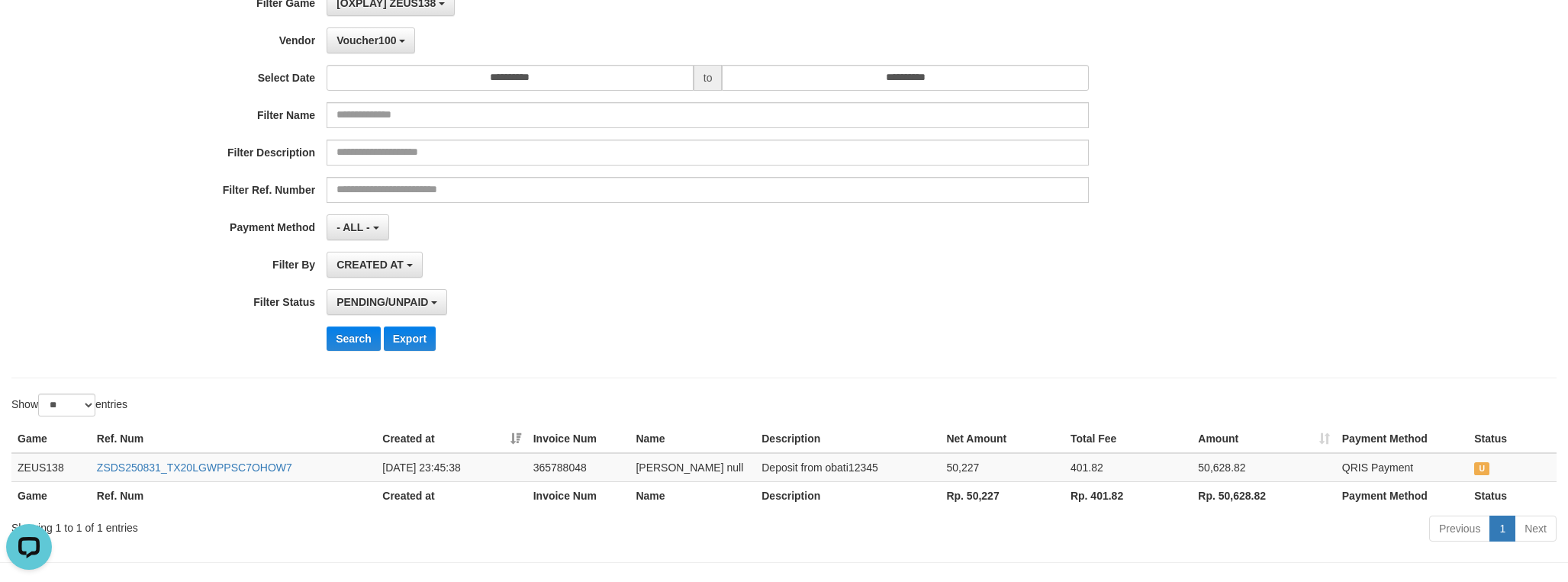
scroll to position [0, 0]
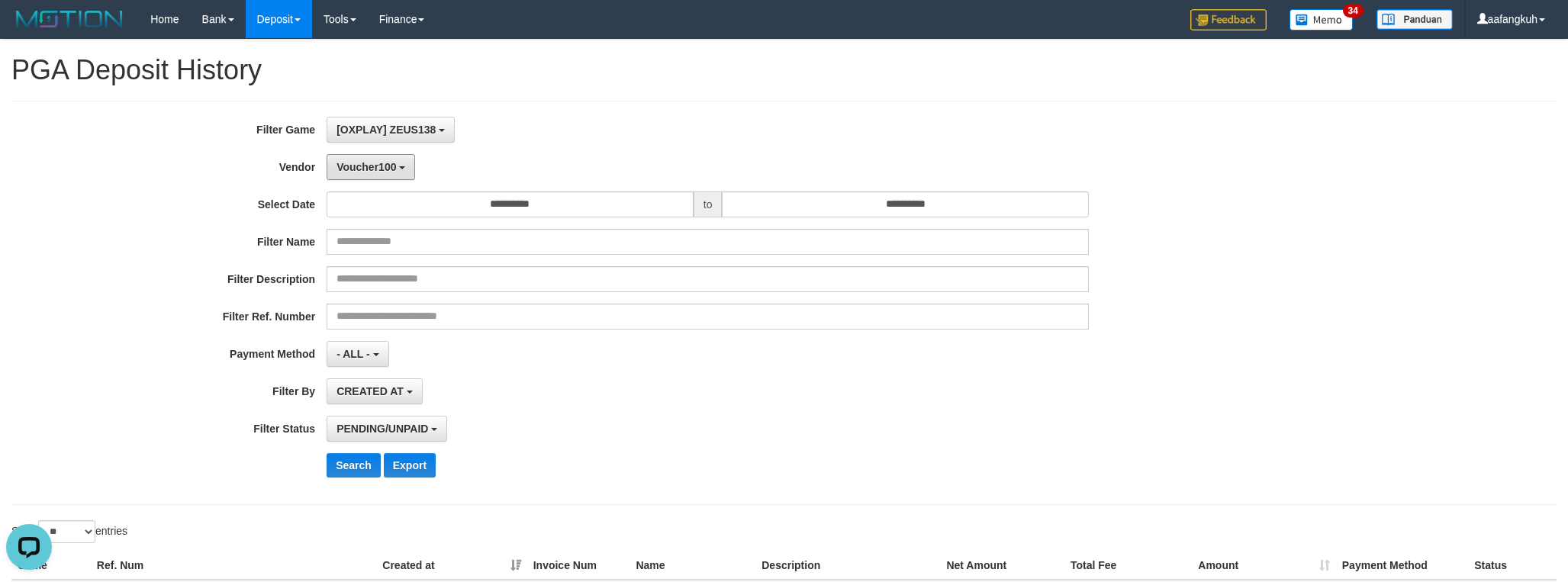
drag, startPoint x: 376, startPoint y: 153, endPoint x: 383, endPoint y: 223, distance: 70.3
click at [376, 152] on div "**********" at bounding box center [653, 303] width 1307 height 372
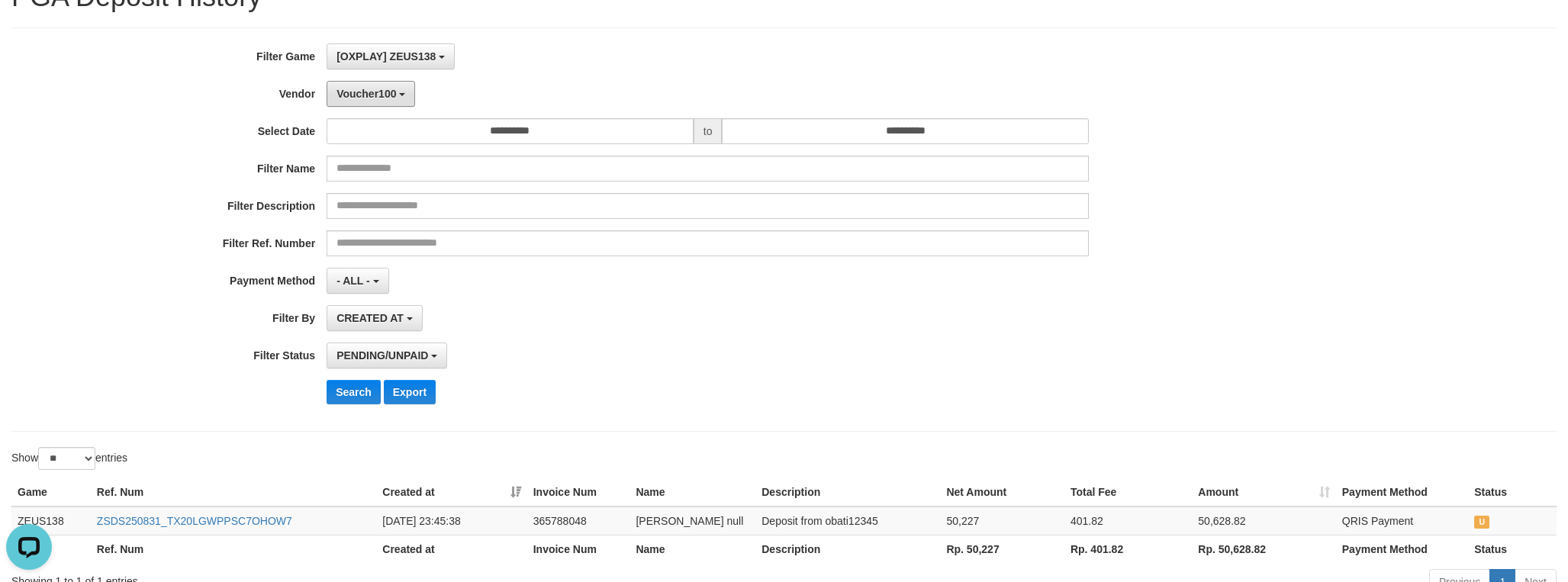
scroll to position [115, 0]
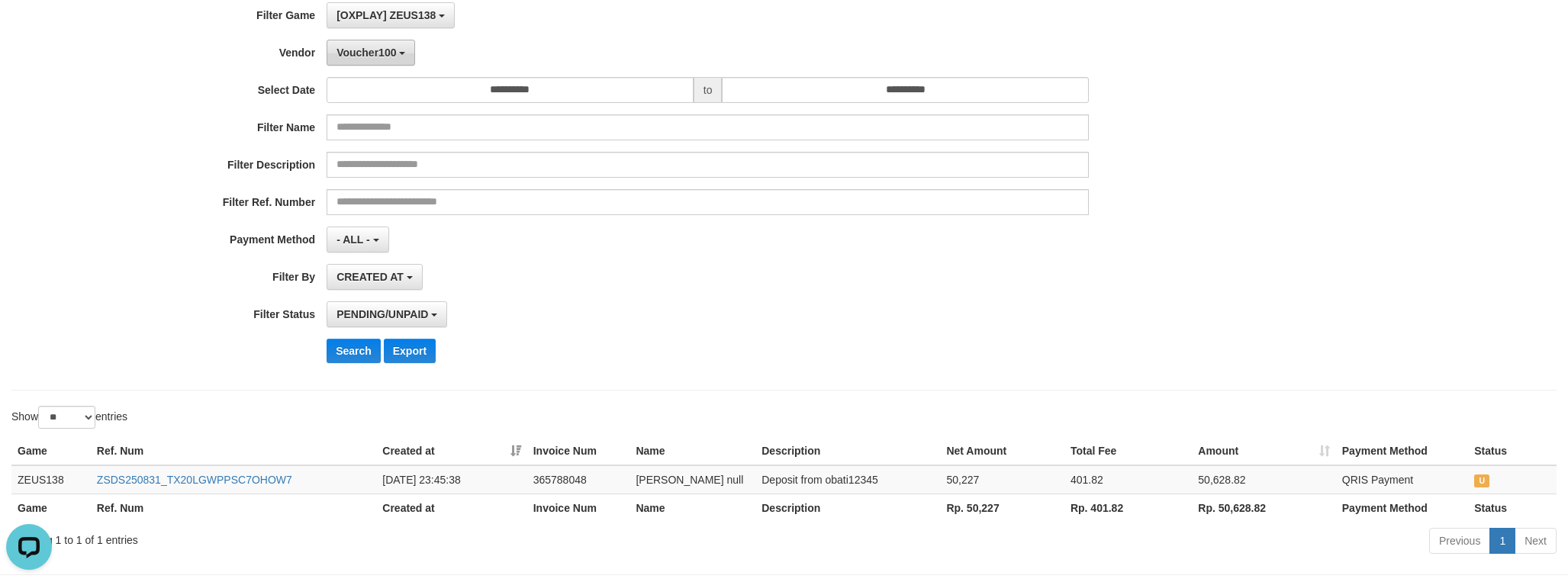
click at [357, 57] on span "Voucher100" at bounding box center [367, 52] width 60 height 12
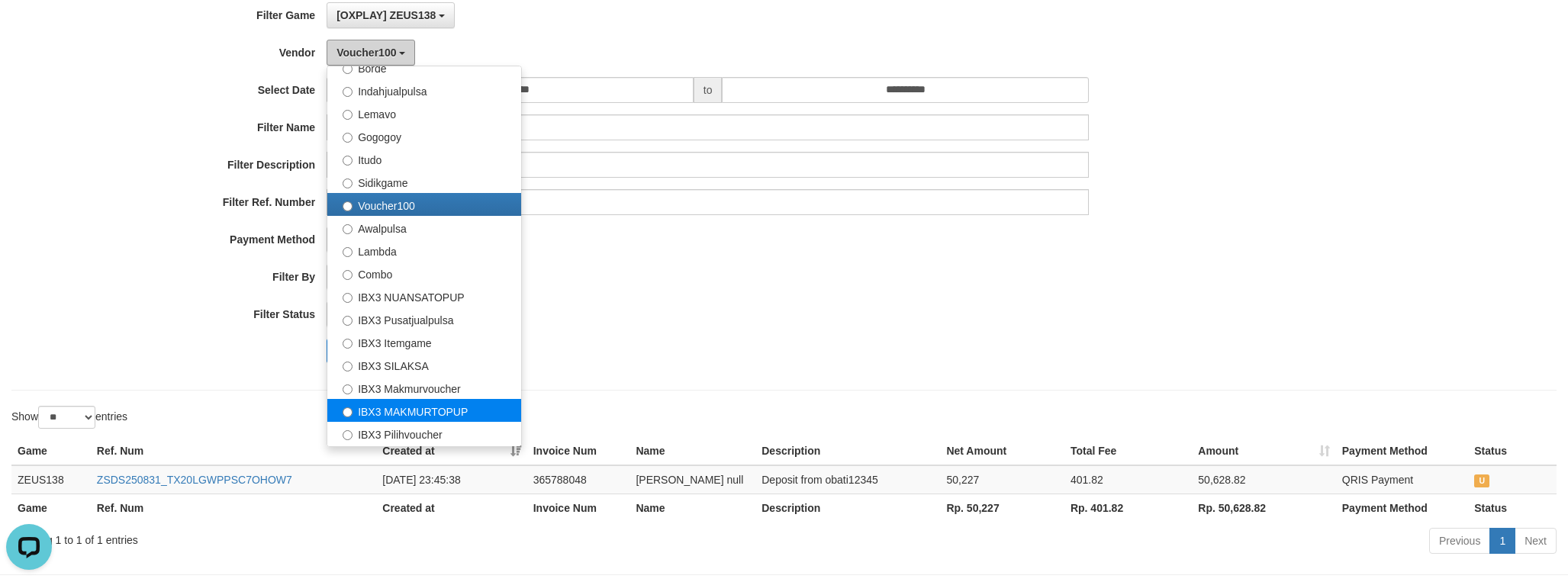
scroll to position [500, 0]
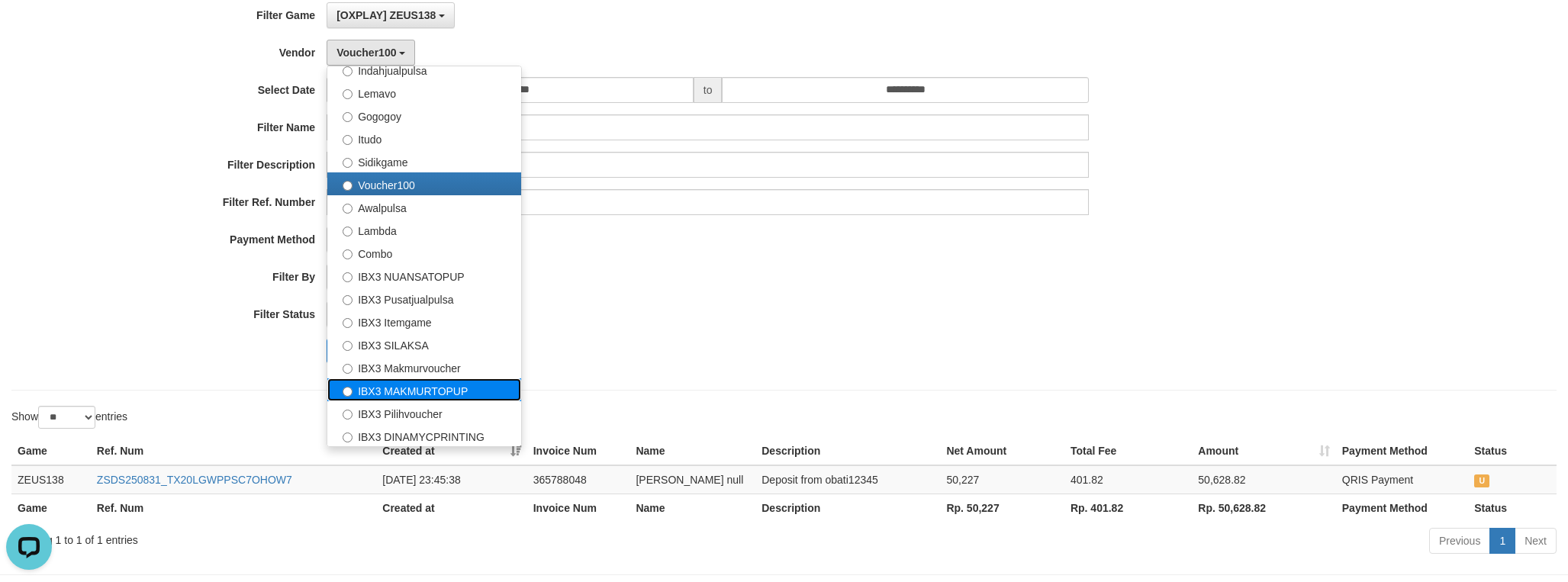
click at [450, 392] on label "IBX3 MAKMURTOPUP" at bounding box center [424, 390] width 194 height 23
select select "**********"
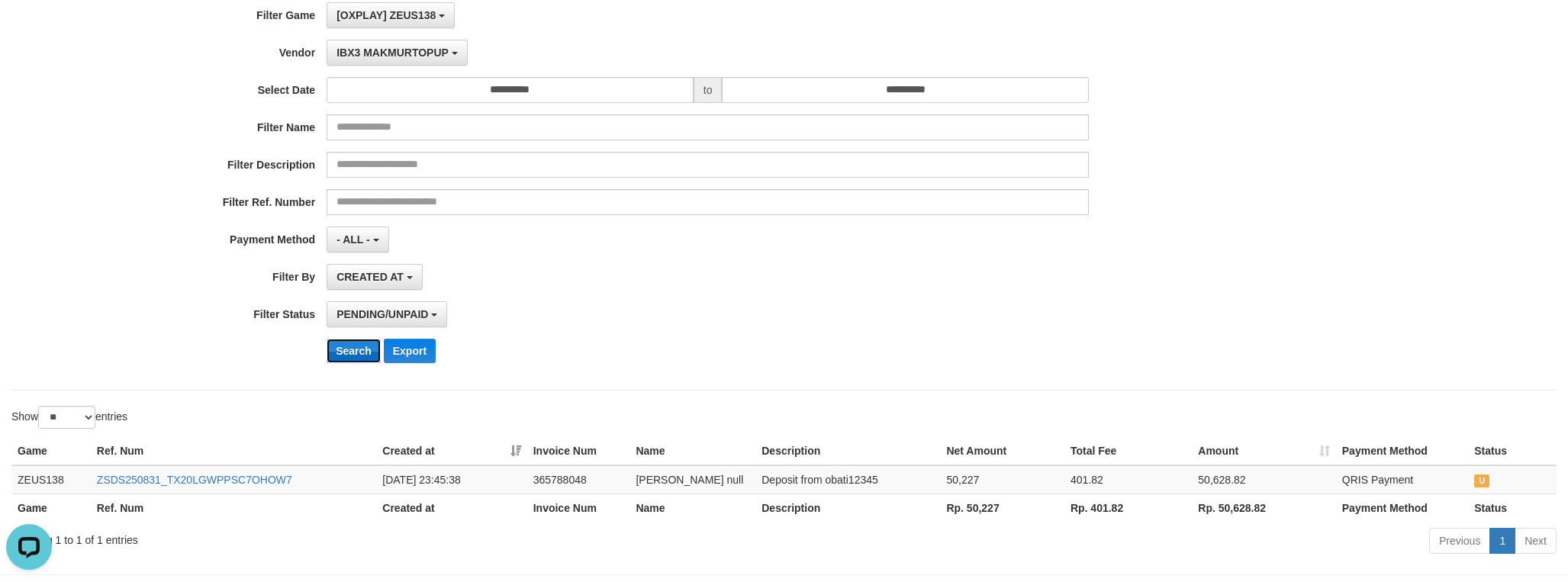
click at [348, 355] on button "Search" at bounding box center [353, 350] width 54 height 24
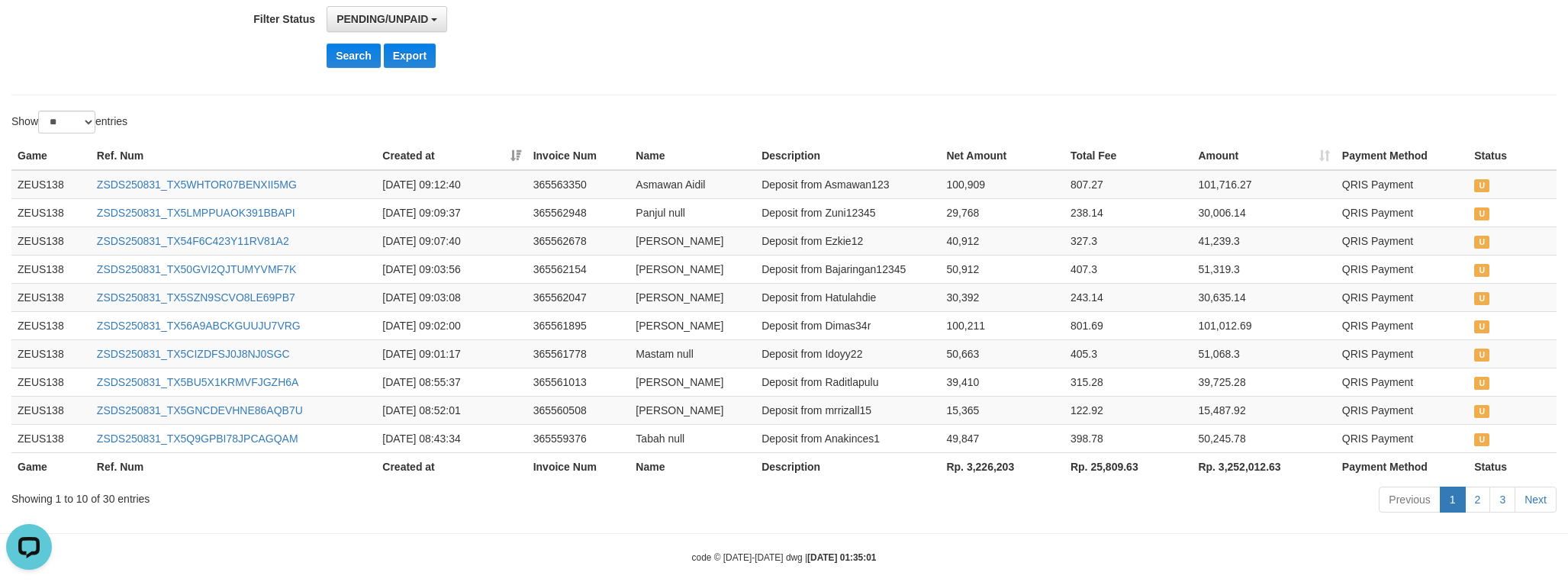
scroll to position [440, 0]
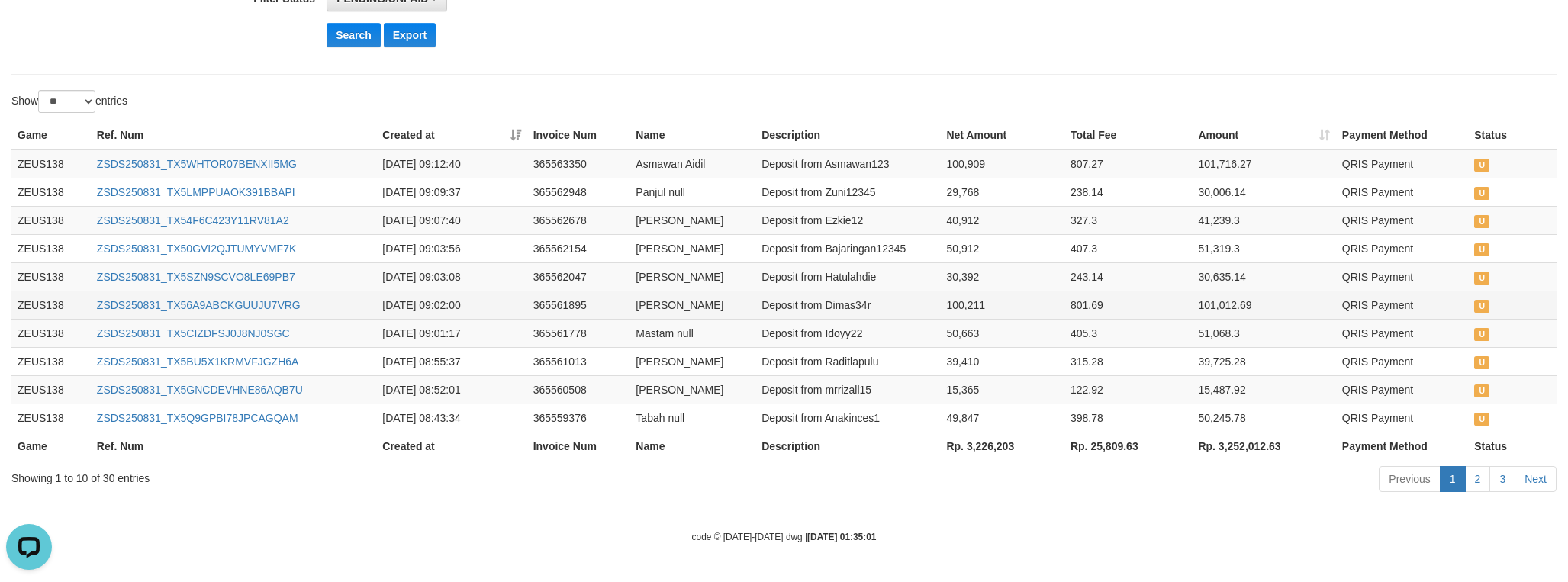
drag, startPoint x: 1017, startPoint y: 295, endPoint x: 1110, endPoint y: 293, distance: 93.0
click at [1038, 296] on td "100,211" at bounding box center [1003, 305] width 125 height 28
